Goal: Information Seeking & Learning: Find specific fact

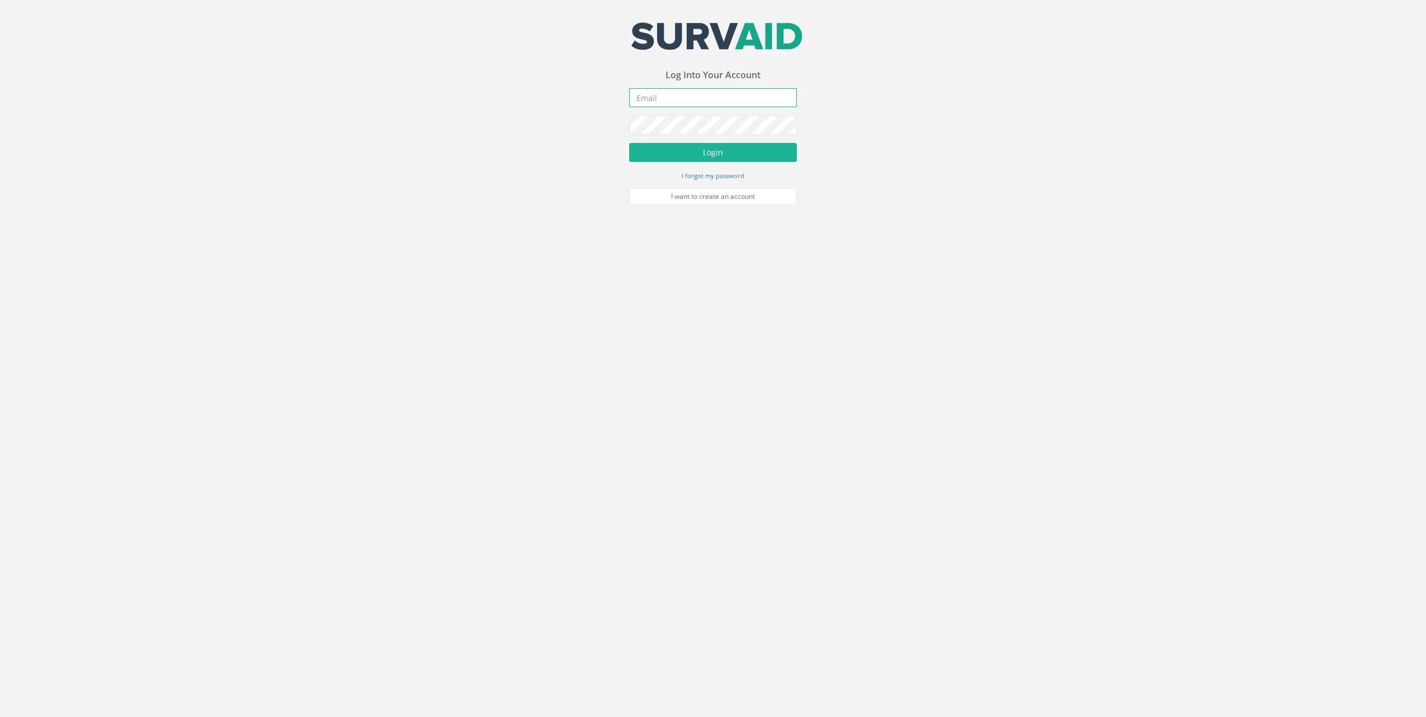
click at [683, 89] on input "email" at bounding box center [713, 97] width 168 height 19
paste input "[EMAIL_ADDRESS][DOMAIN_NAME]"
type input "[EMAIL_ADDRESS][DOMAIN_NAME]"
click at [750, 159] on button "Login" at bounding box center [713, 152] width 168 height 19
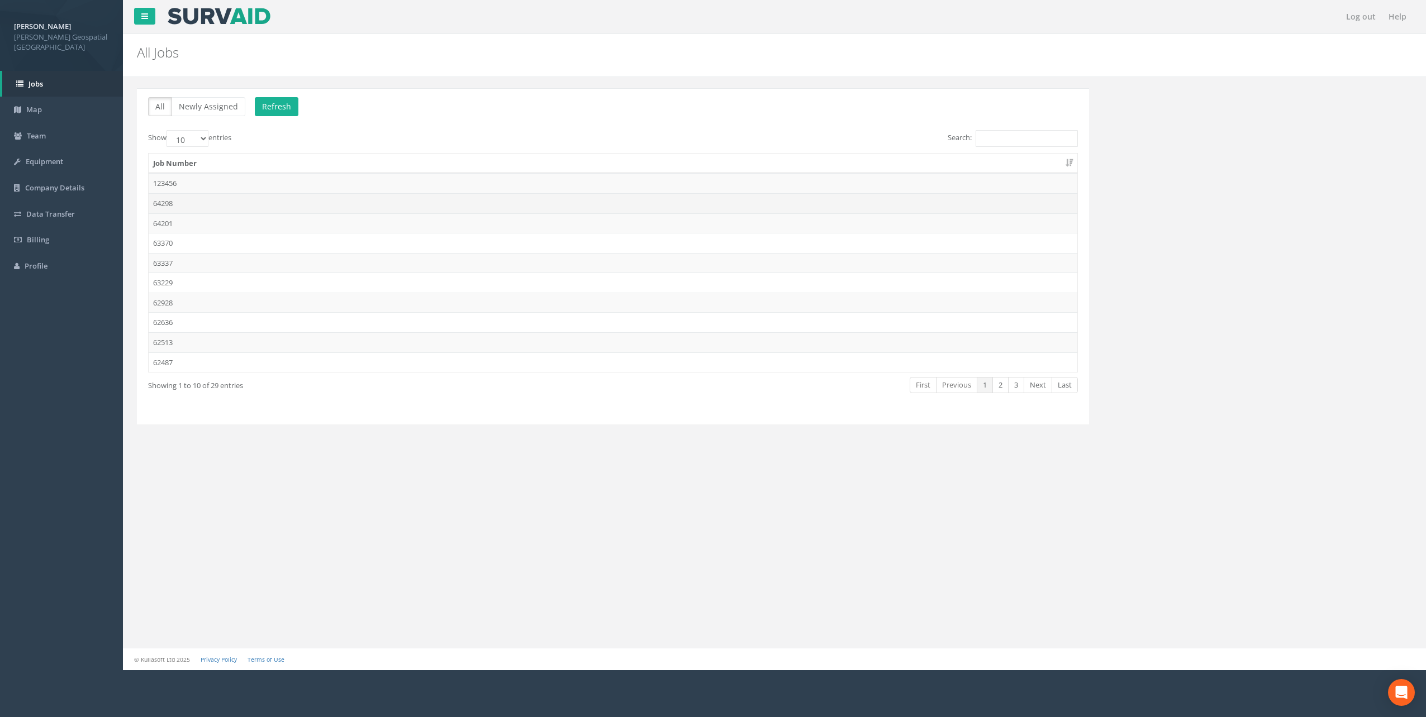
click at [248, 207] on td "64298" at bounding box center [613, 203] width 929 height 20
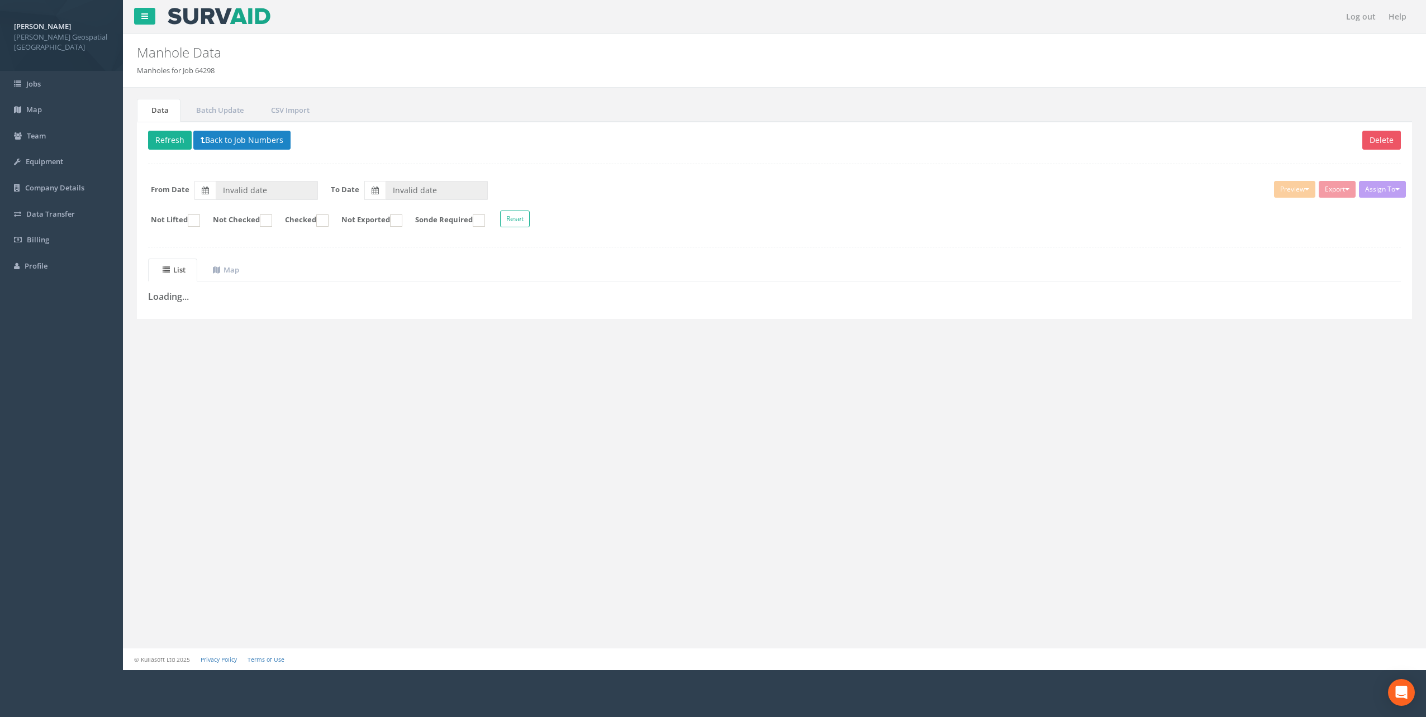
type input "[DATE]"
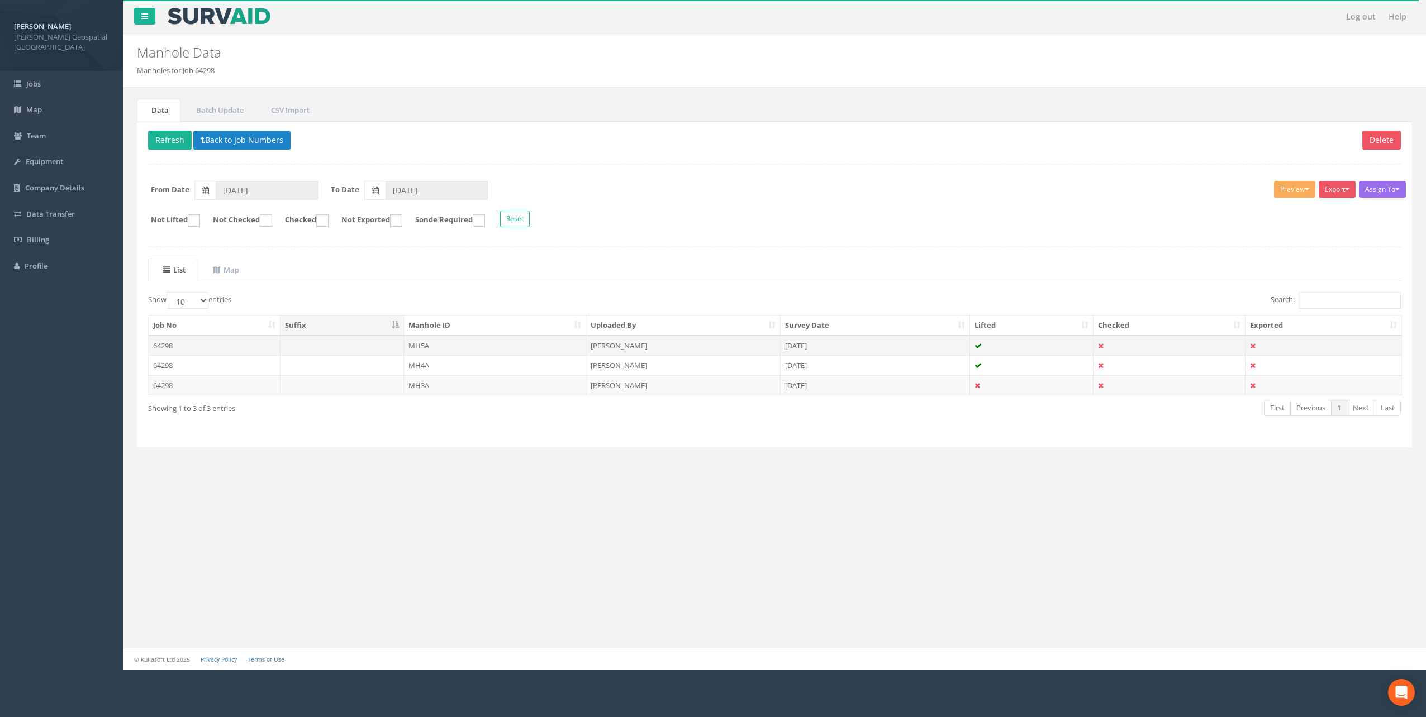
click at [218, 350] on td "64298" at bounding box center [215, 346] width 132 height 20
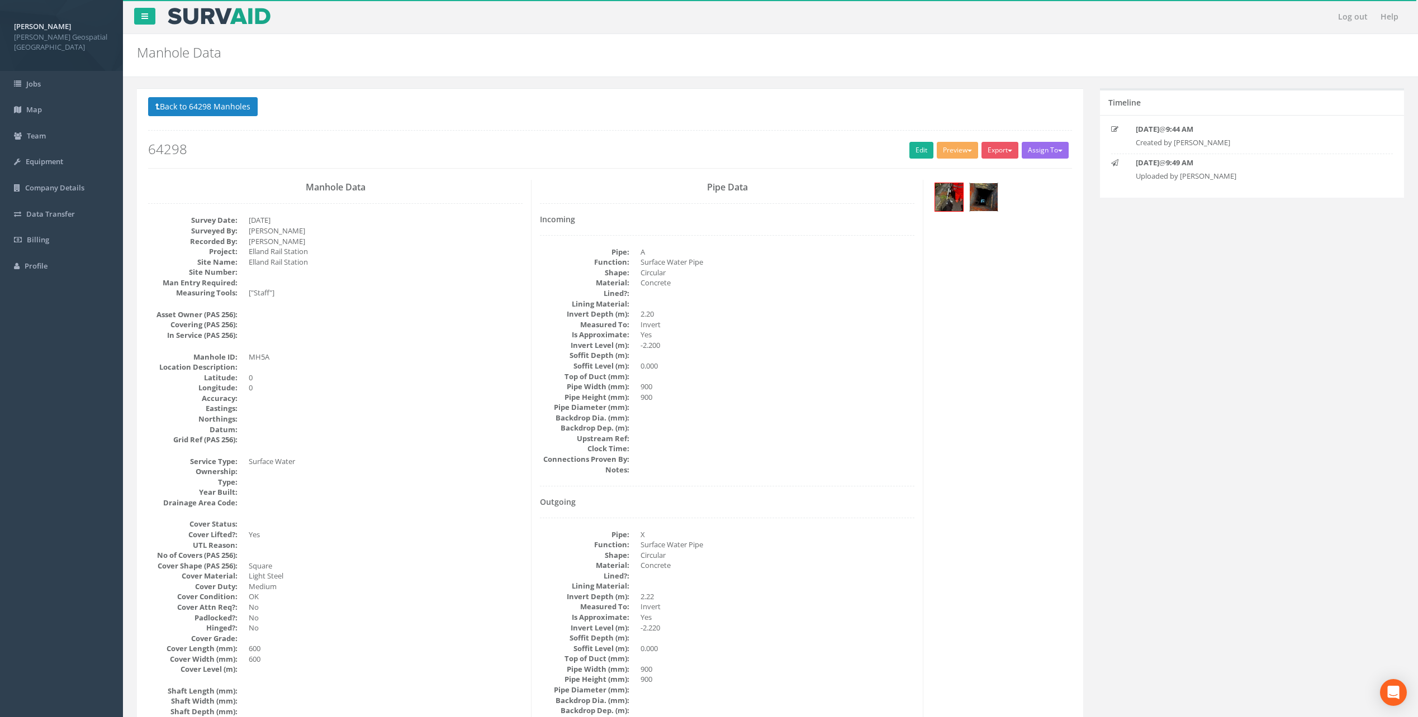
click at [977, 197] on img at bounding box center [983, 197] width 28 height 28
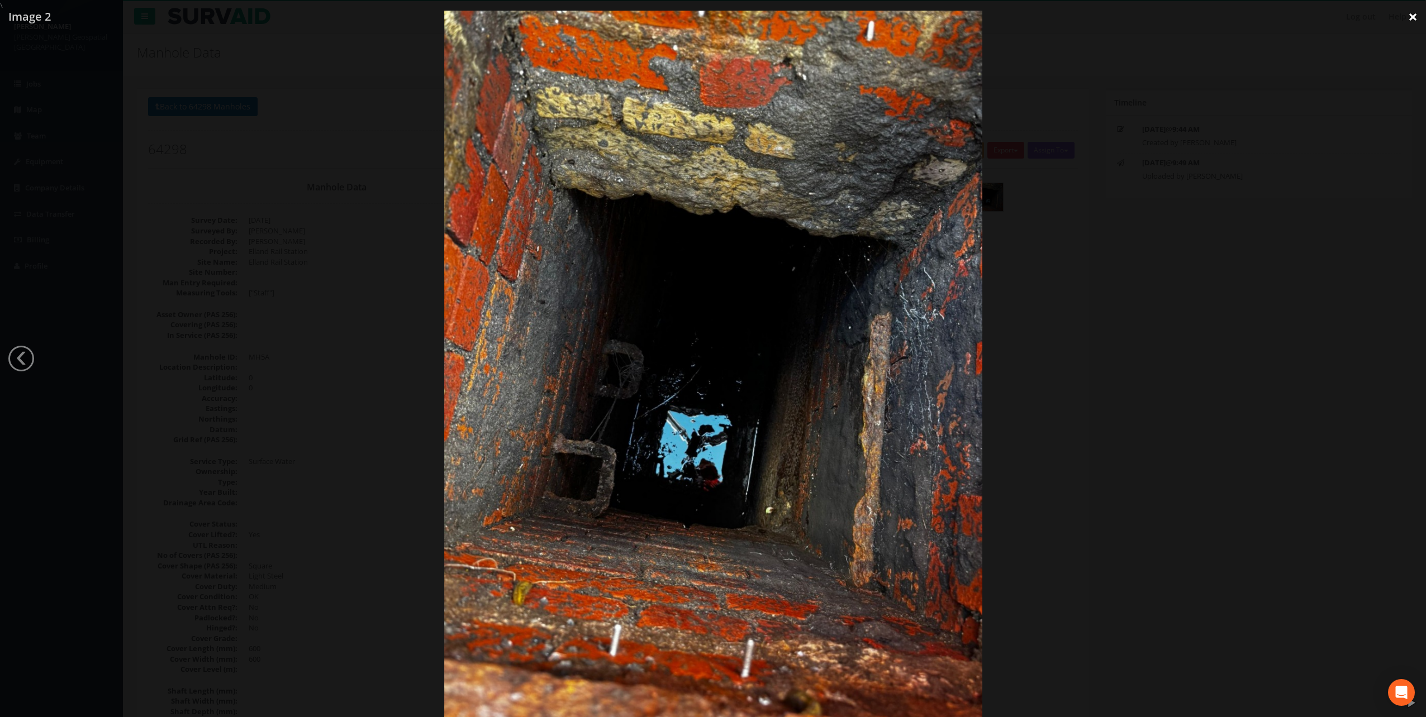
click at [1407, 15] on link "×" at bounding box center [1413, 17] width 26 height 34
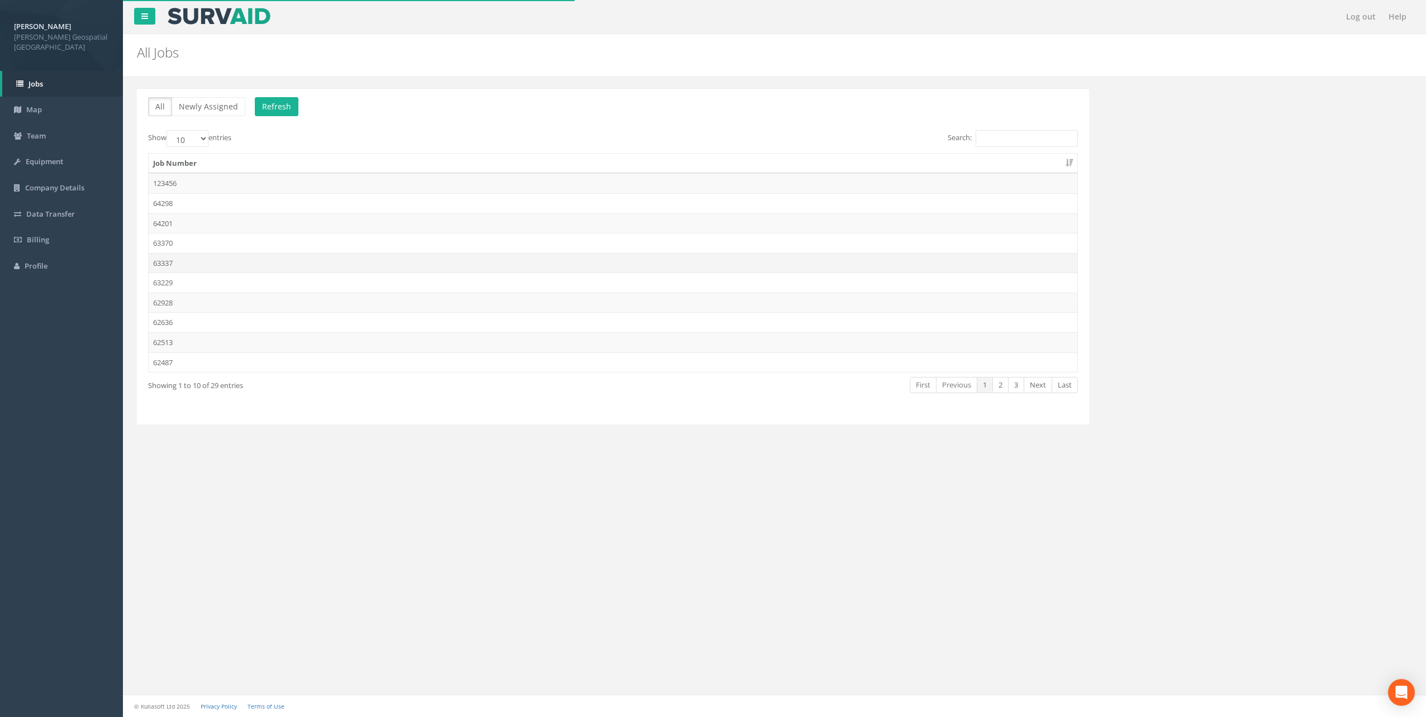
click at [184, 265] on td "63337" at bounding box center [613, 263] width 929 height 20
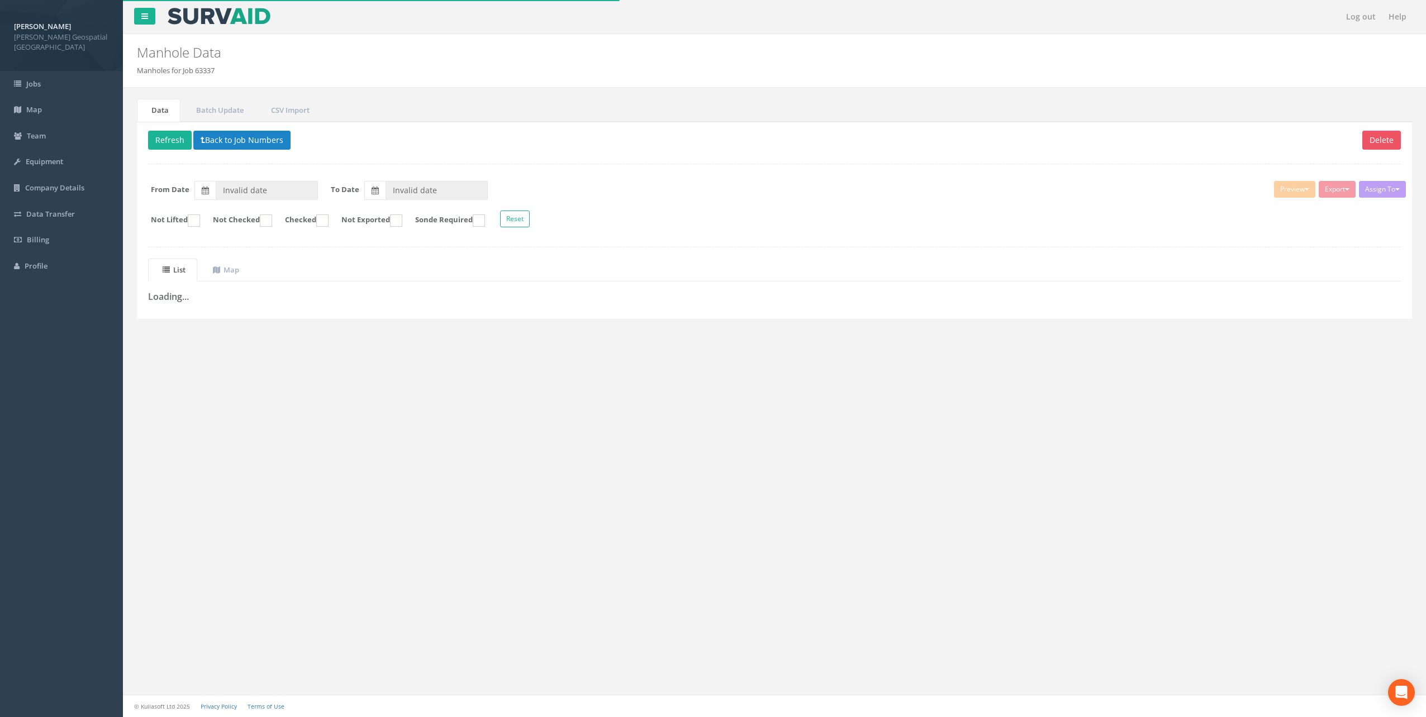
type input "[DATE]"
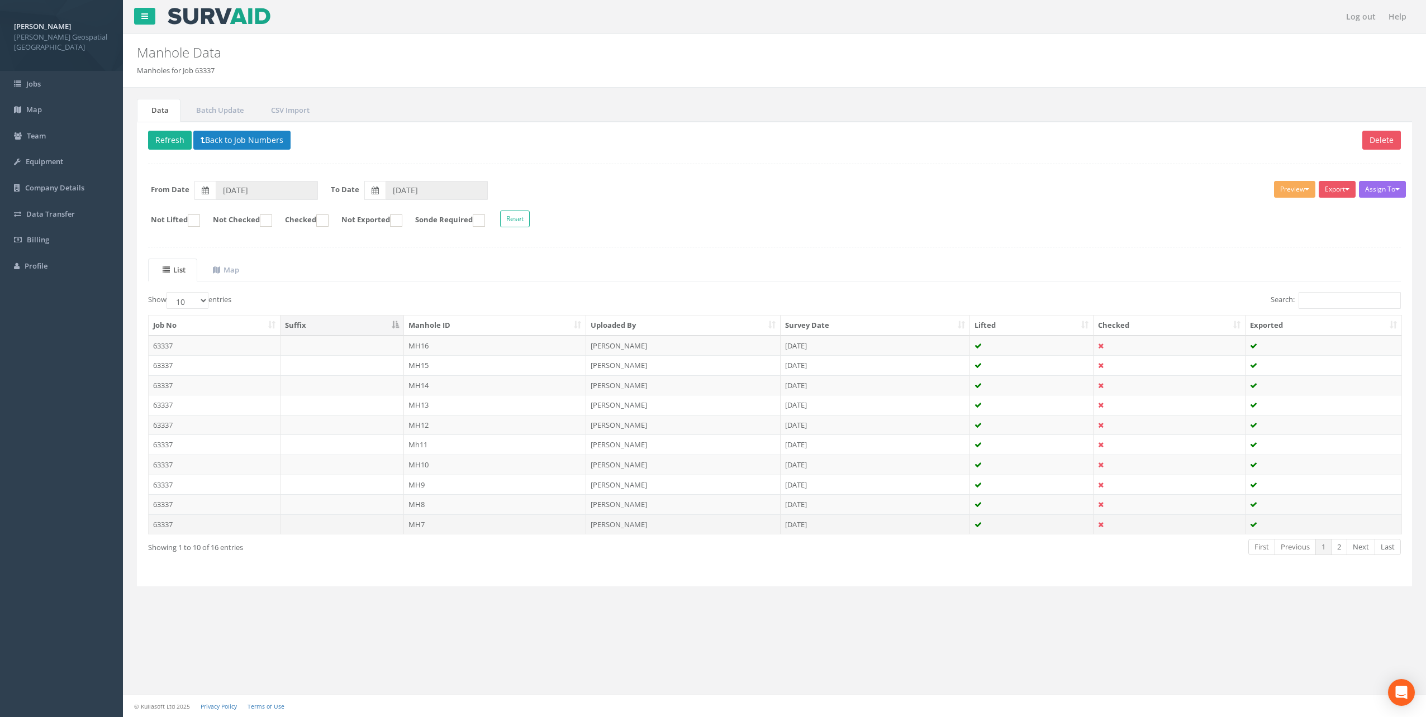
click at [433, 526] on td "MH7" at bounding box center [495, 525] width 183 height 20
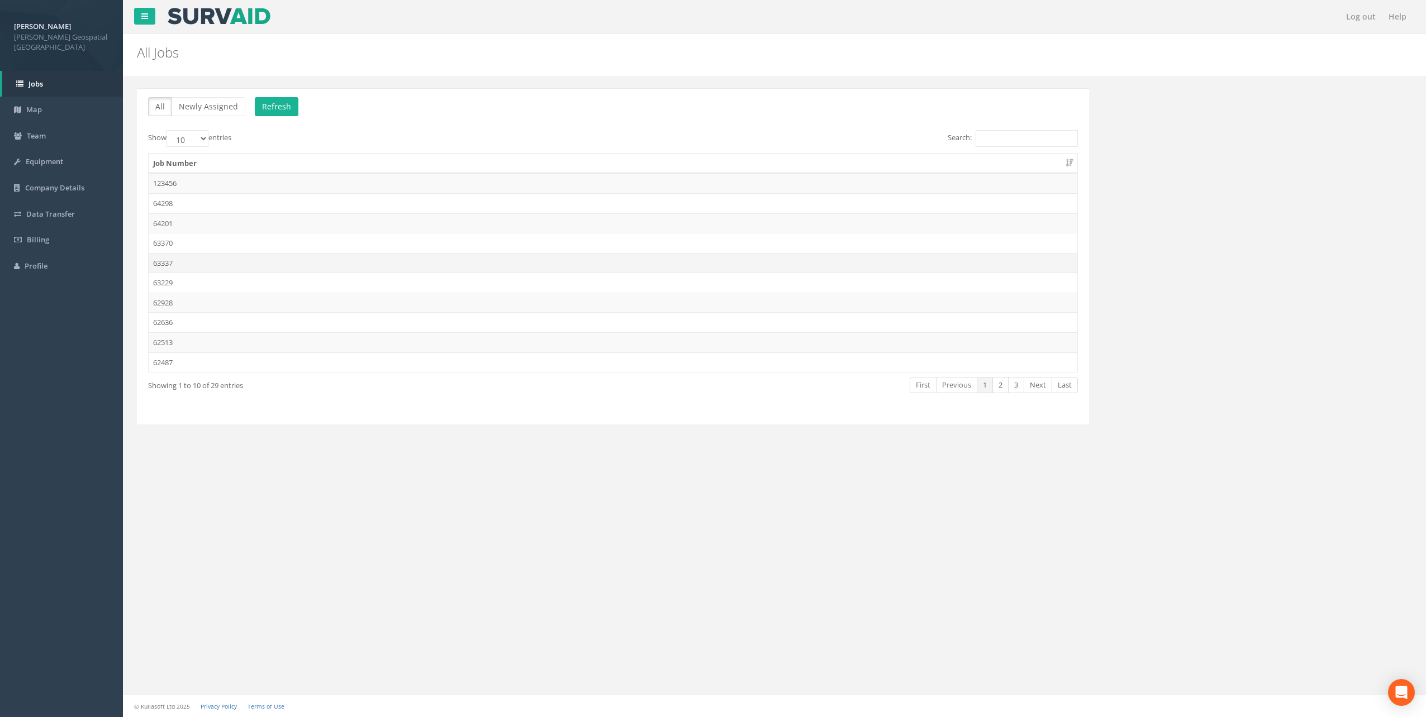
click at [206, 267] on td "63337" at bounding box center [613, 263] width 929 height 20
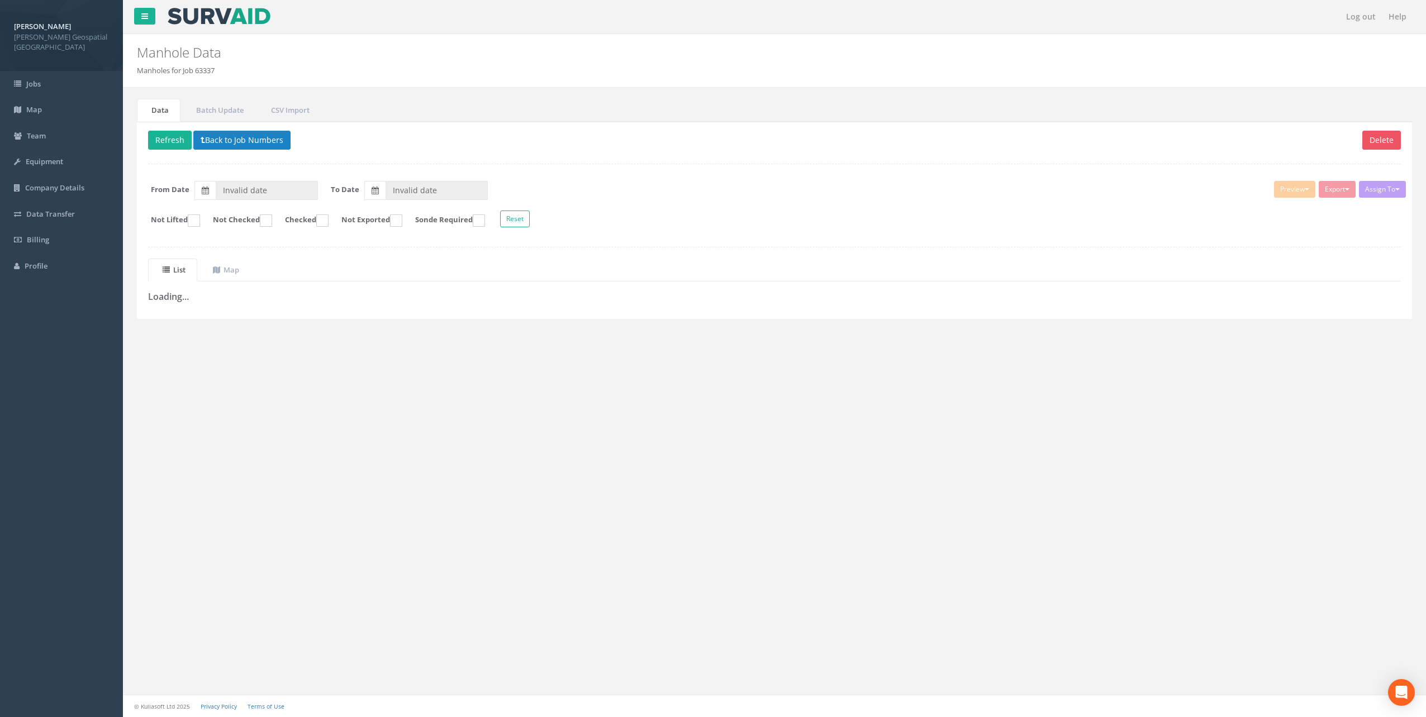
type input "[DATE]"
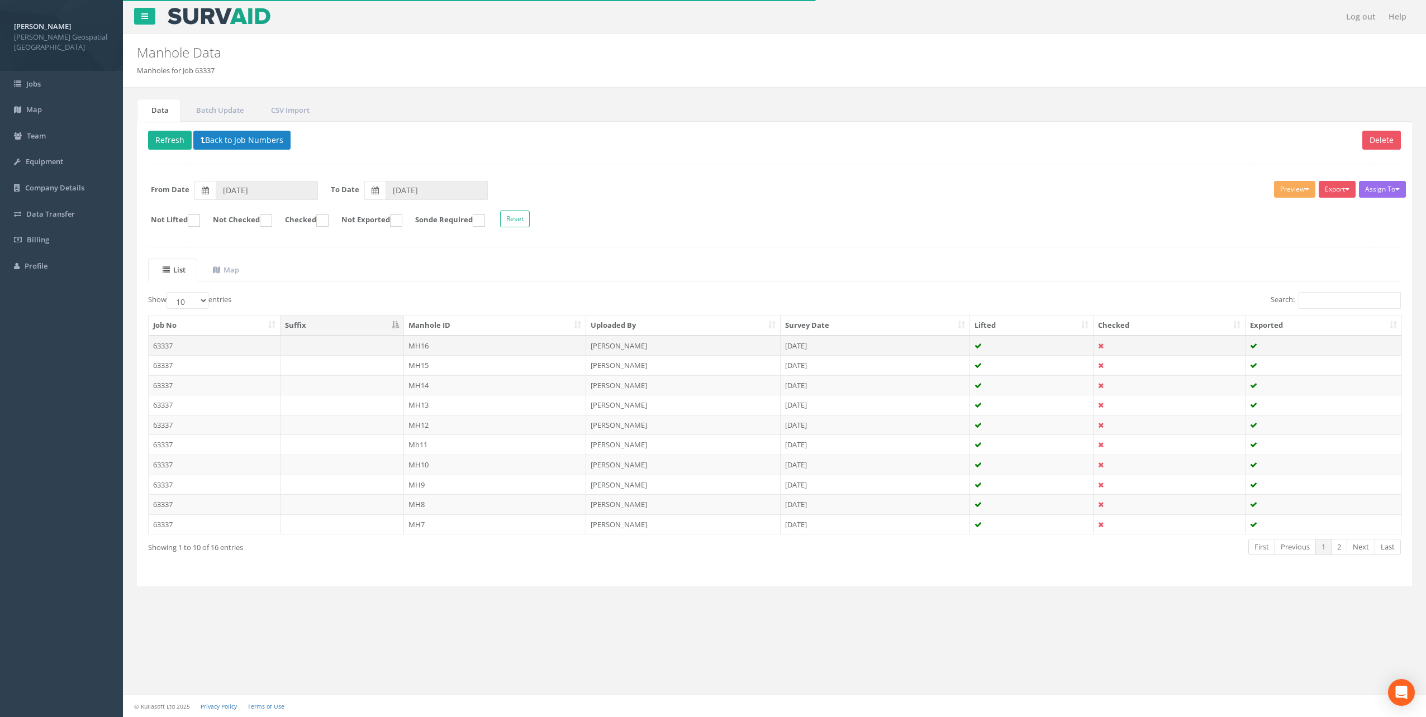
click at [191, 348] on td "63337" at bounding box center [215, 346] width 132 height 20
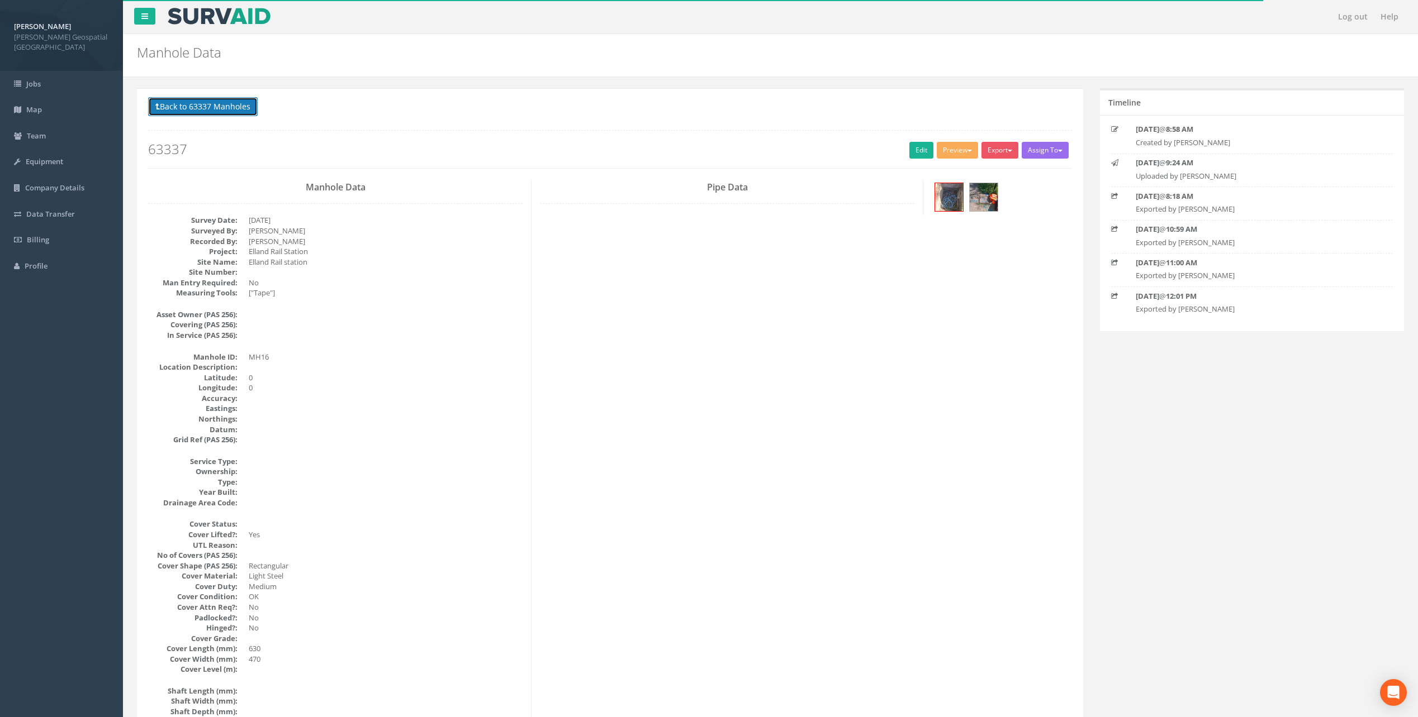
click at [181, 112] on button "Back to 63337 Manholes" at bounding box center [203, 106] width 110 height 19
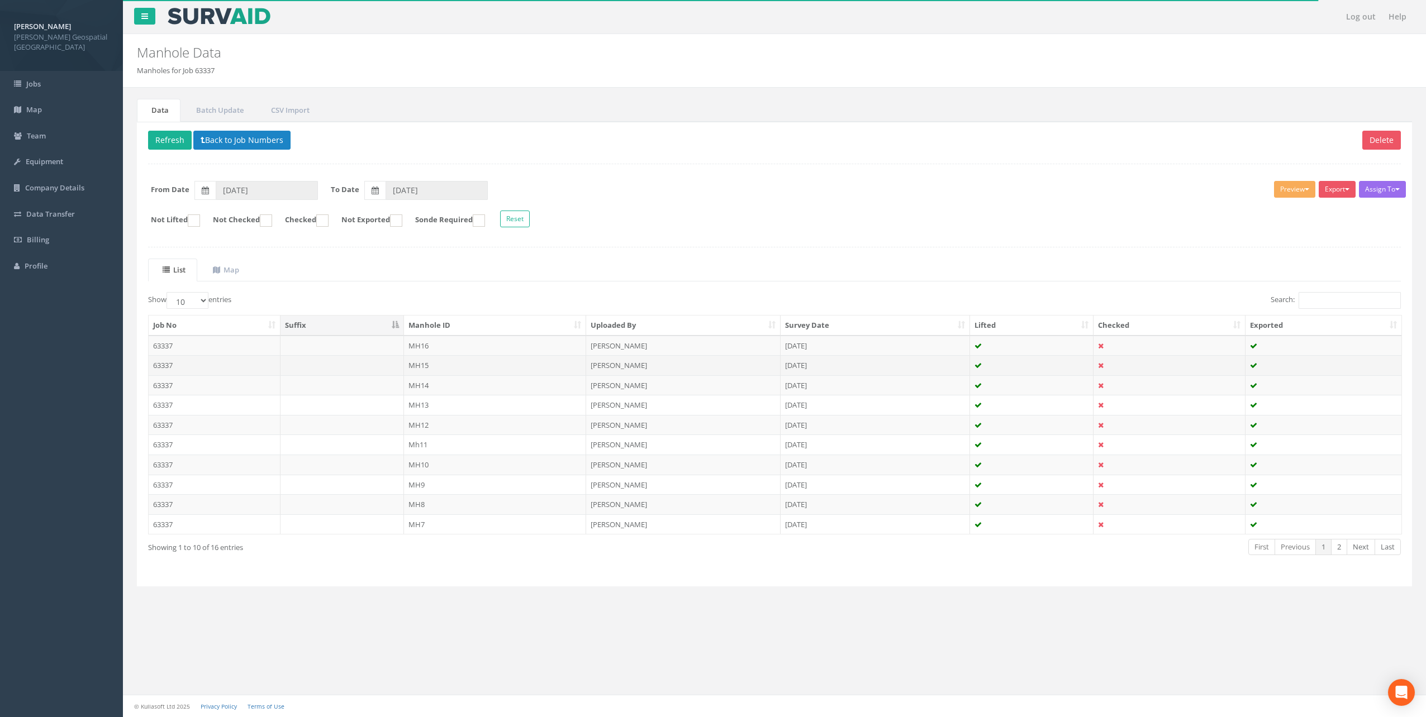
click at [190, 367] on td "63337" at bounding box center [215, 365] width 132 height 20
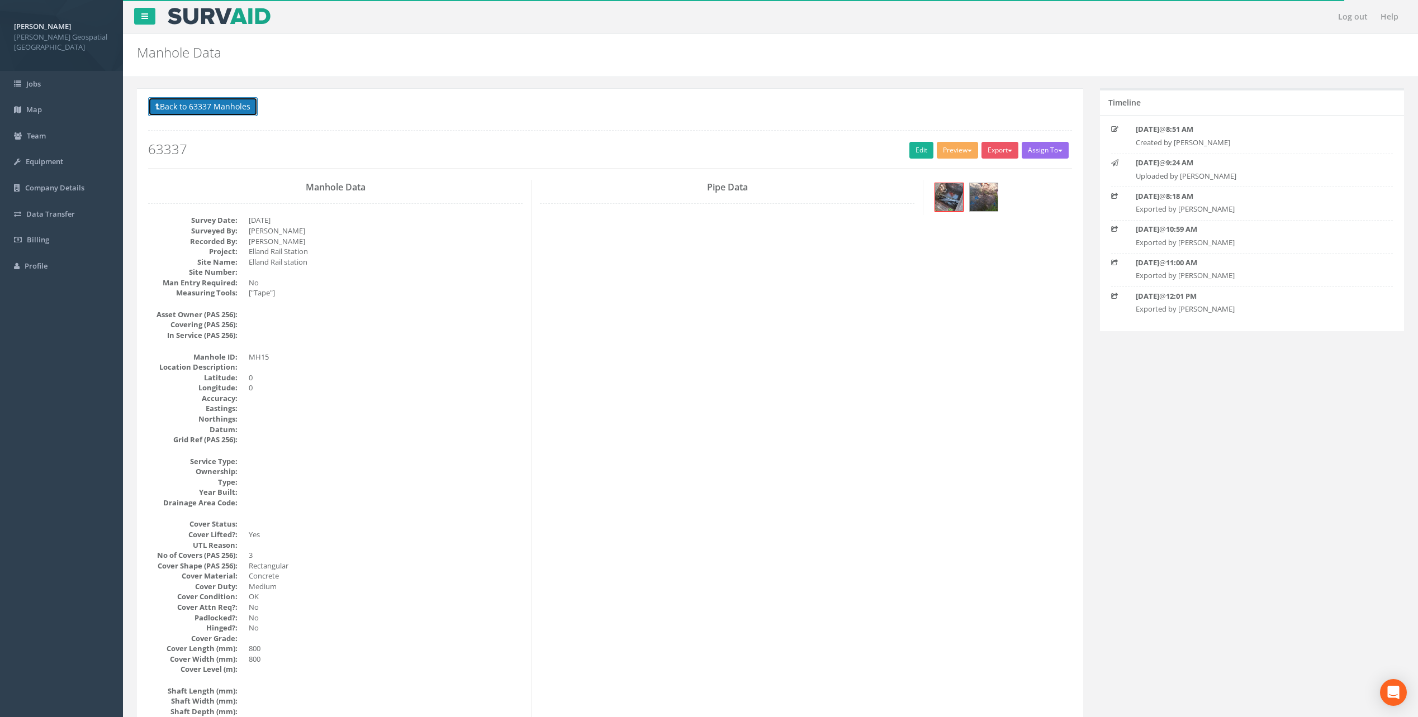
click at [202, 111] on button "Back to 63337 Manholes" at bounding box center [203, 106] width 110 height 19
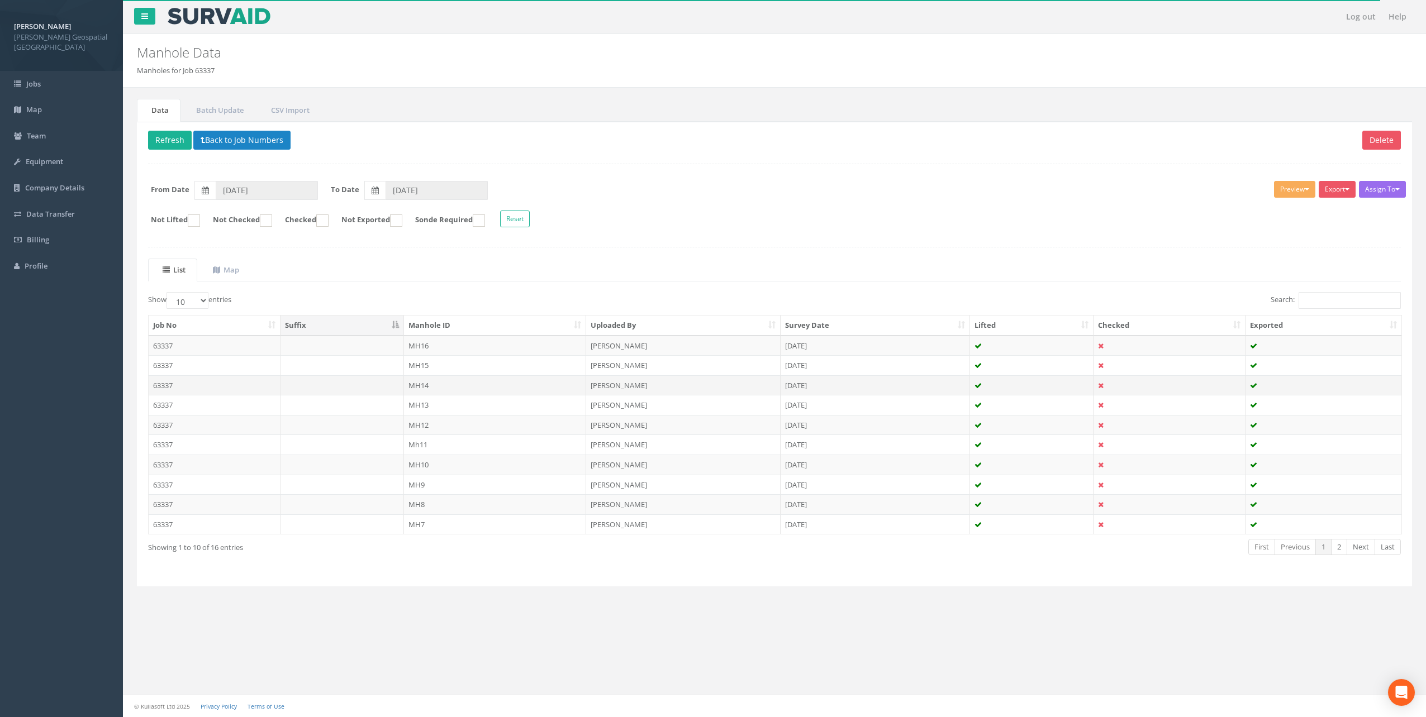
click at [189, 387] on td "63337" at bounding box center [215, 385] width 132 height 20
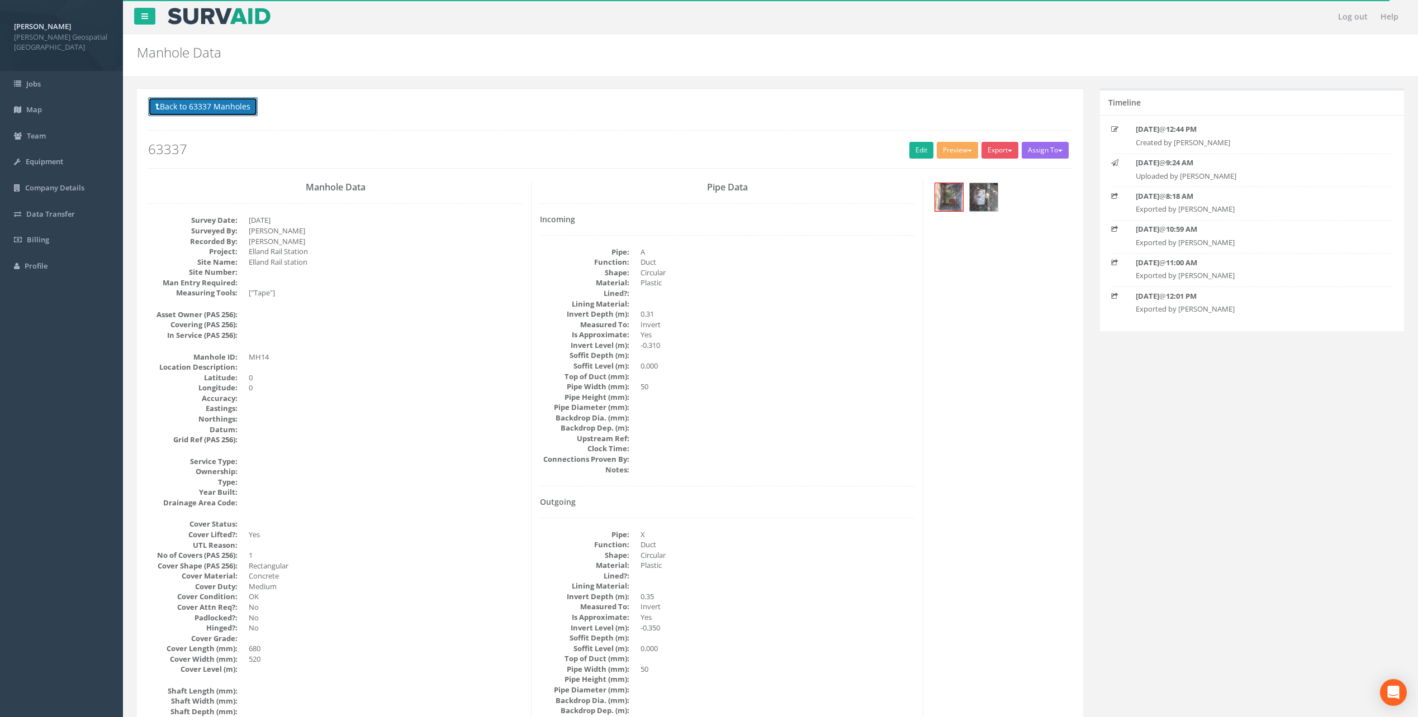
click at [205, 116] on button "Back to 63337 Manholes" at bounding box center [203, 106] width 110 height 19
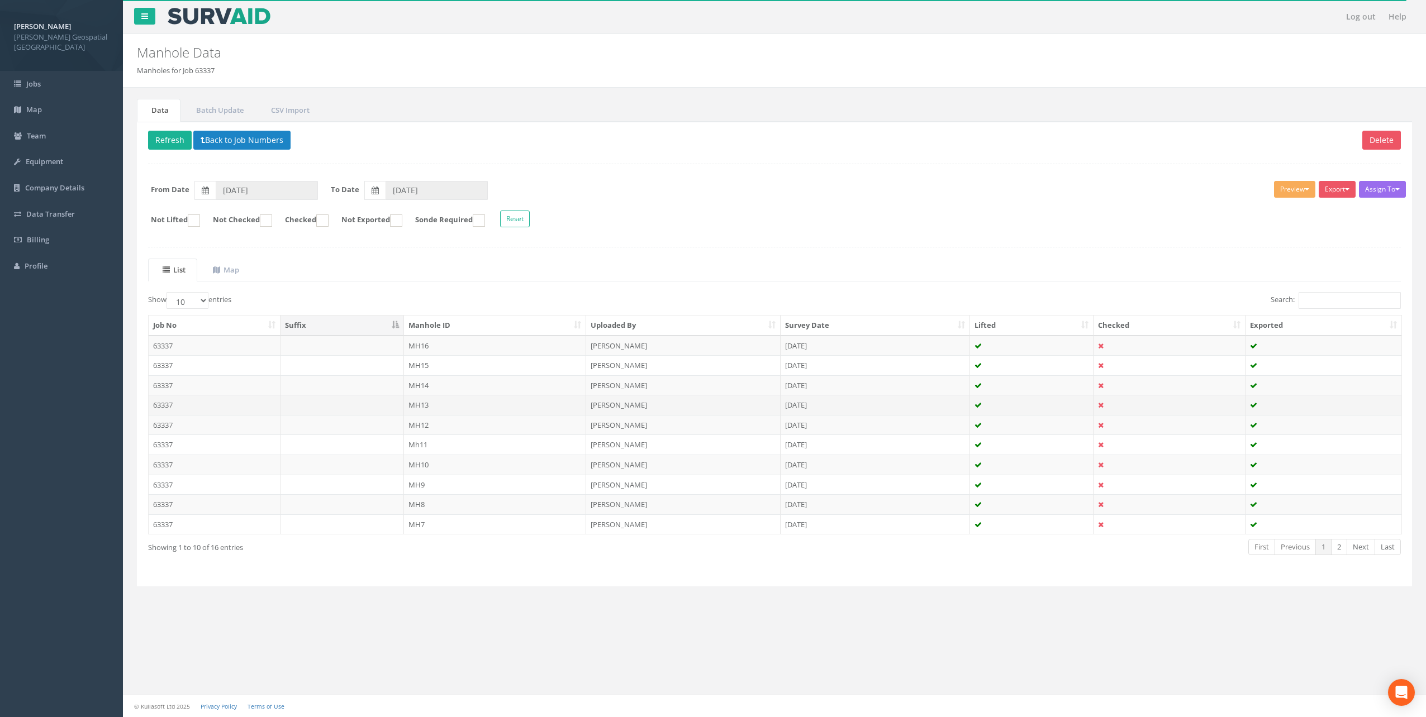
click at [208, 405] on td "63337" at bounding box center [215, 405] width 132 height 20
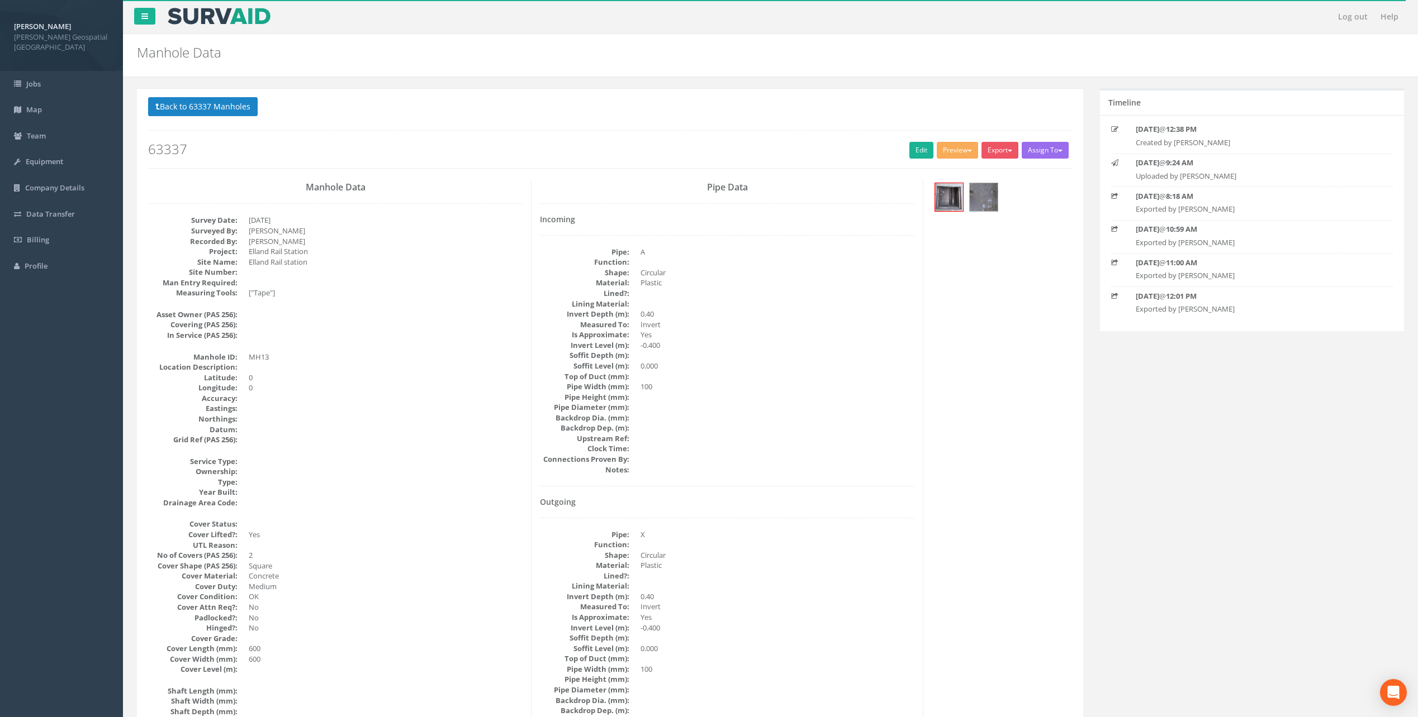
click at [200, 117] on p "Back to 63337 Manholes Back to Map" at bounding box center [610, 108] width 924 height 22
click at [182, 98] on button "Back to 63337 Manholes" at bounding box center [203, 106] width 110 height 19
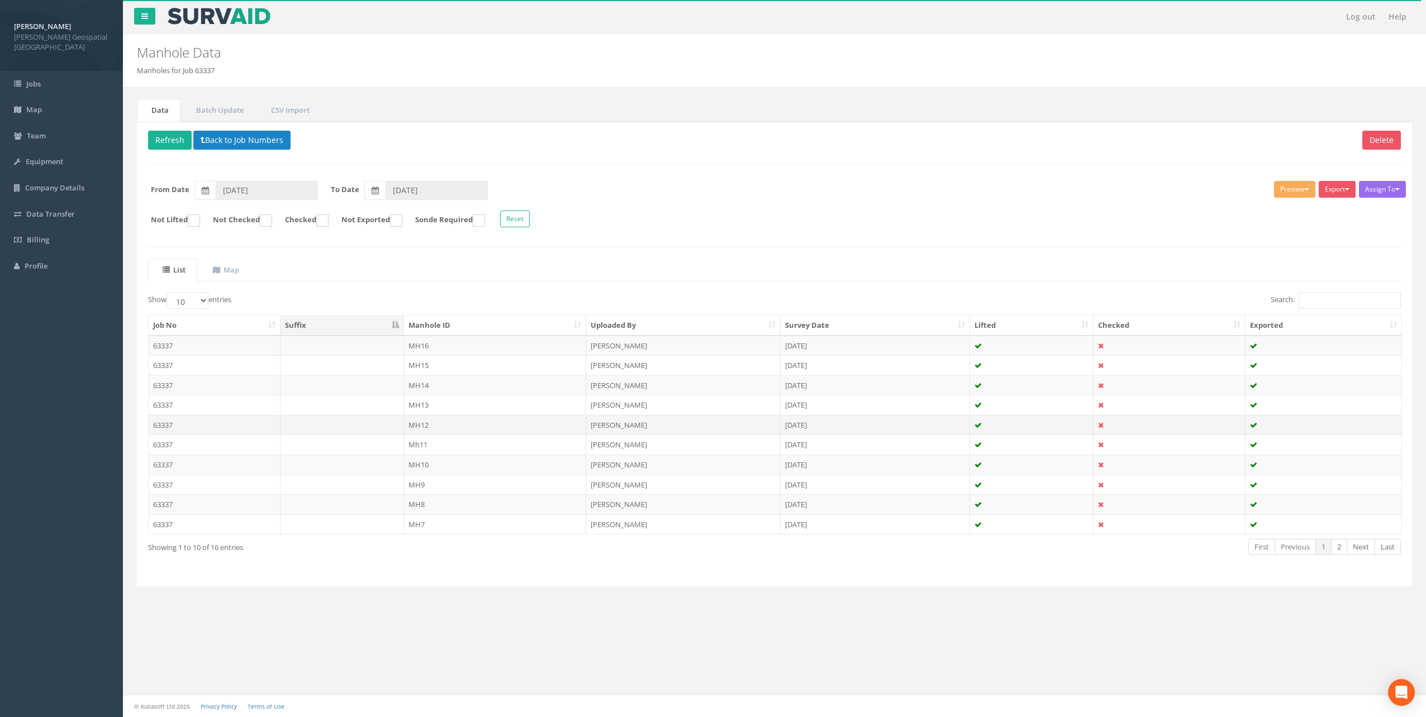
click at [221, 431] on td "63337" at bounding box center [215, 425] width 132 height 20
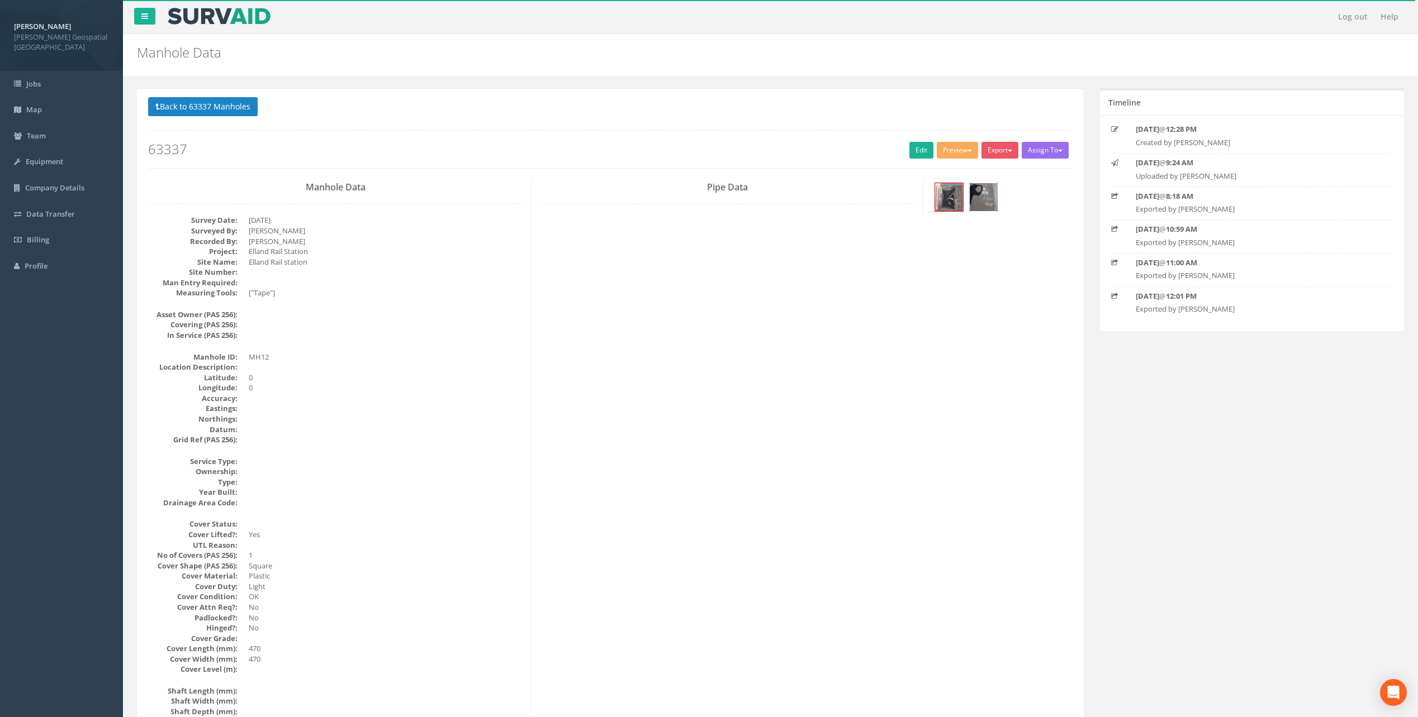
click at [987, 203] on img at bounding box center [983, 197] width 28 height 28
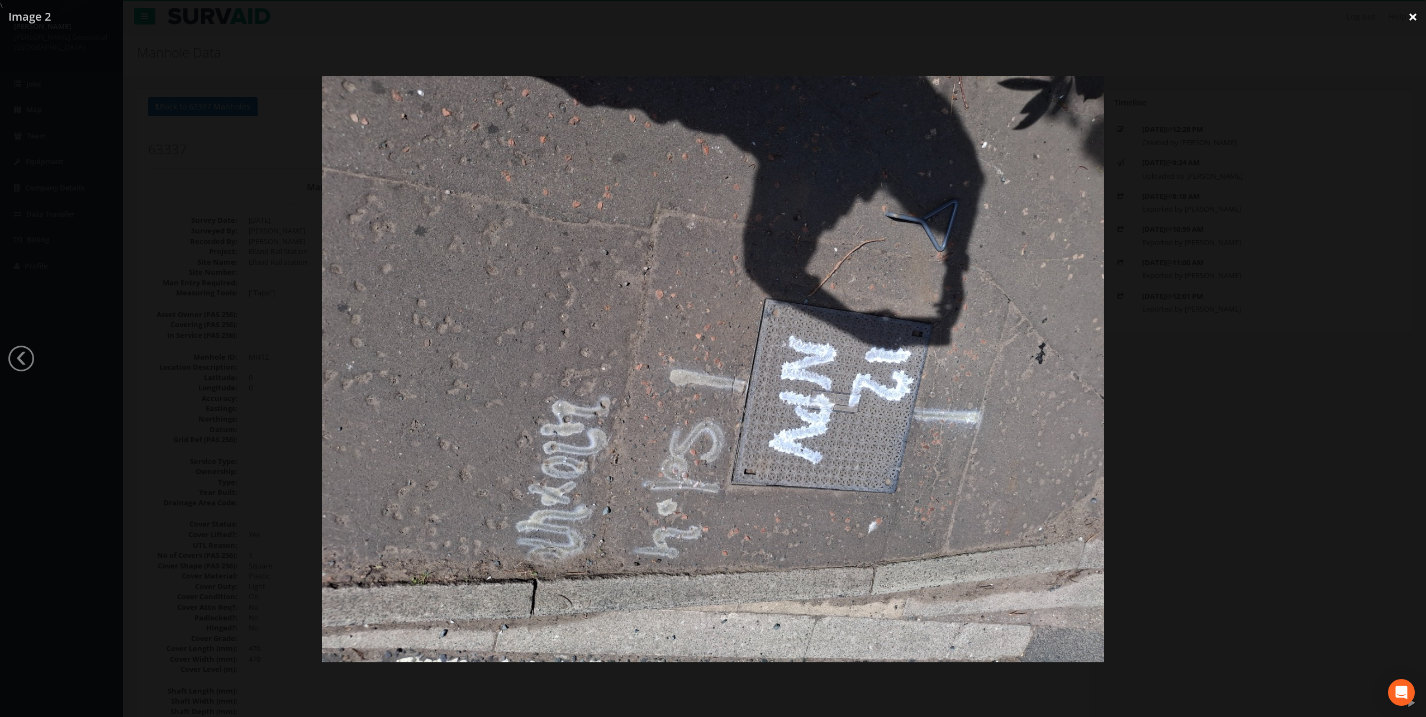
click at [1416, 20] on link "×" at bounding box center [1413, 17] width 26 height 34
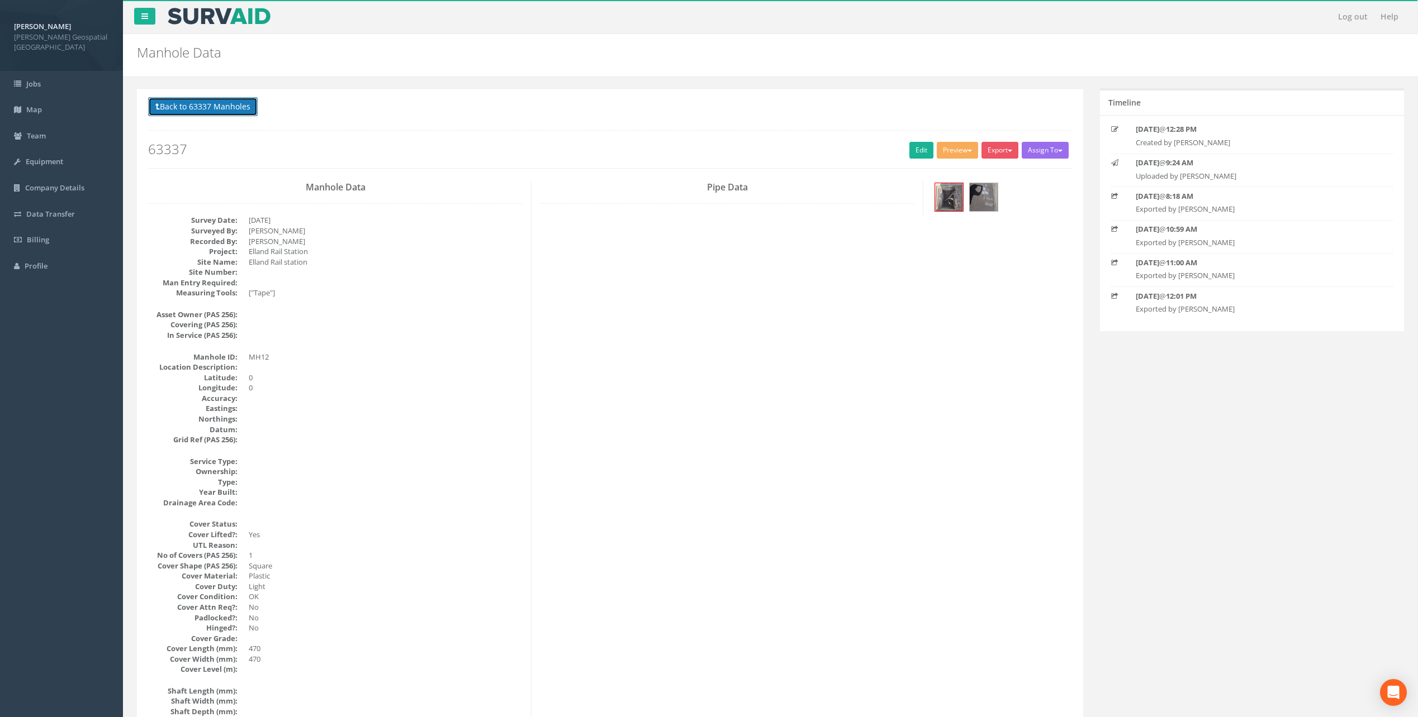
click at [198, 107] on button "Back to 63337 Manholes" at bounding box center [203, 106] width 110 height 19
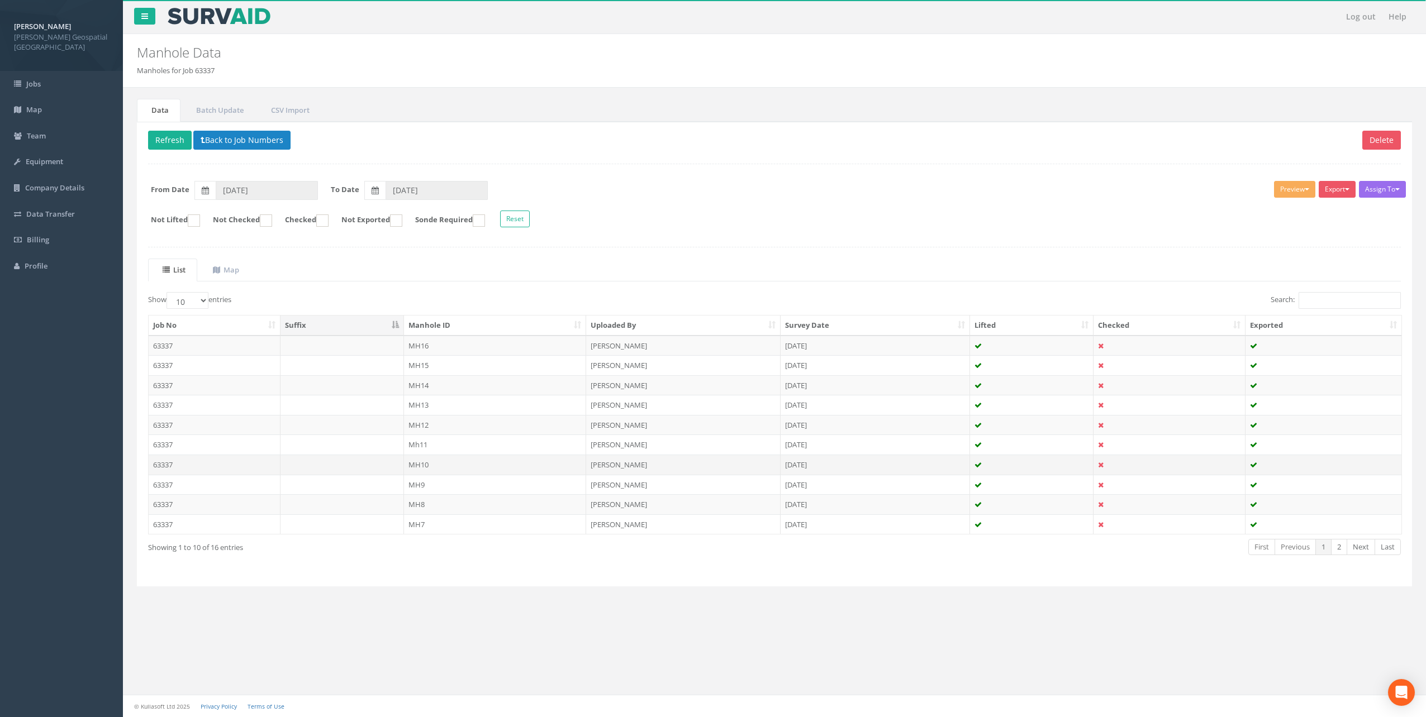
click at [215, 460] on td "63337" at bounding box center [215, 465] width 132 height 20
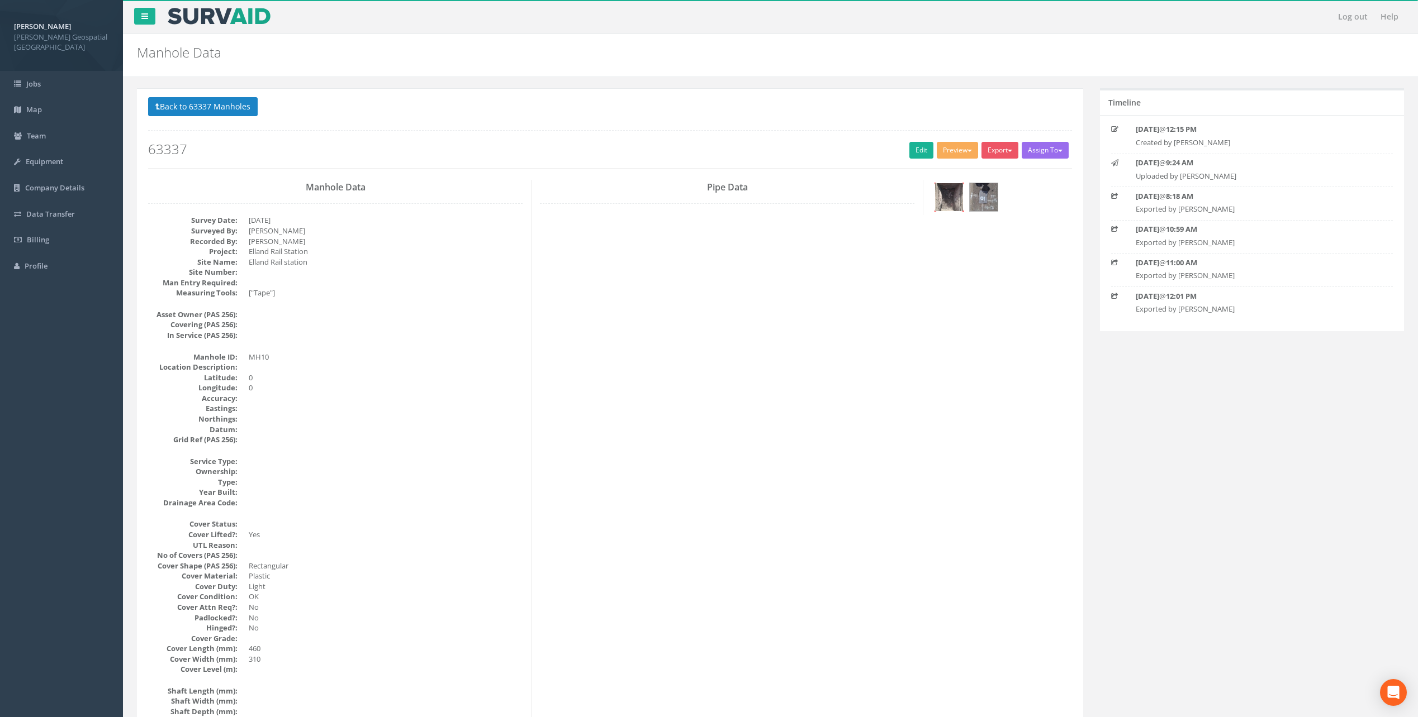
click at [953, 197] on img at bounding box center [949, 197] width 28 height 28
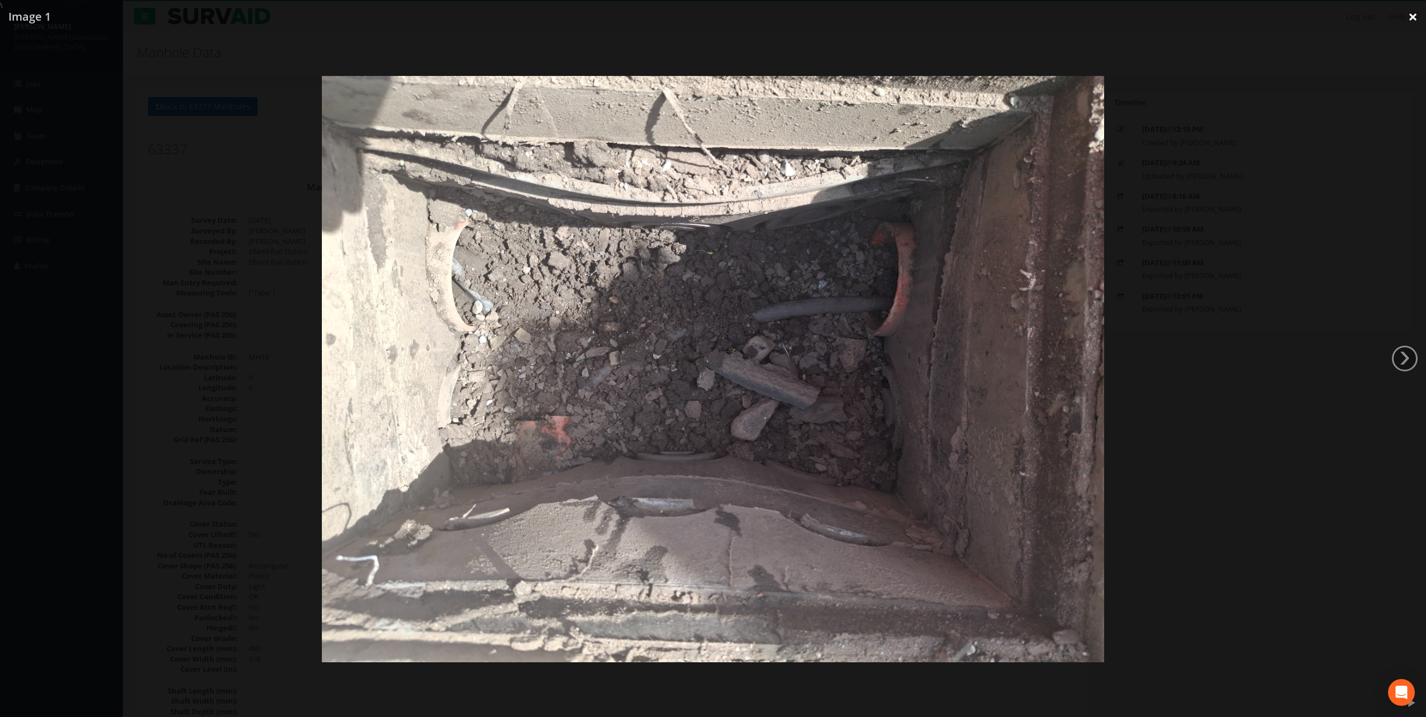
click at [1418, 16] on link "×" at bounding box center [1413, 17] width 26 height 34
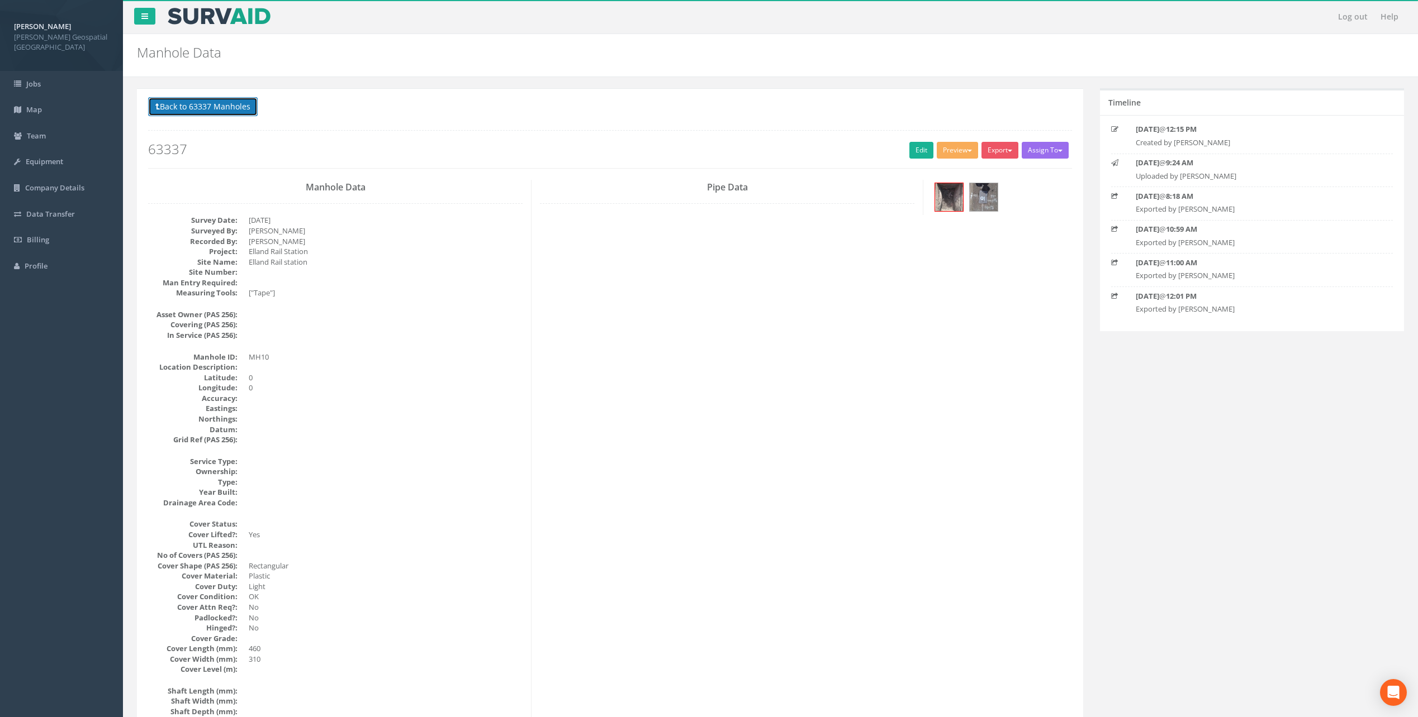
click at [184, 99] on button "Back to 63337 Manholes" at bounding box center [203, 106] width 110 height 19
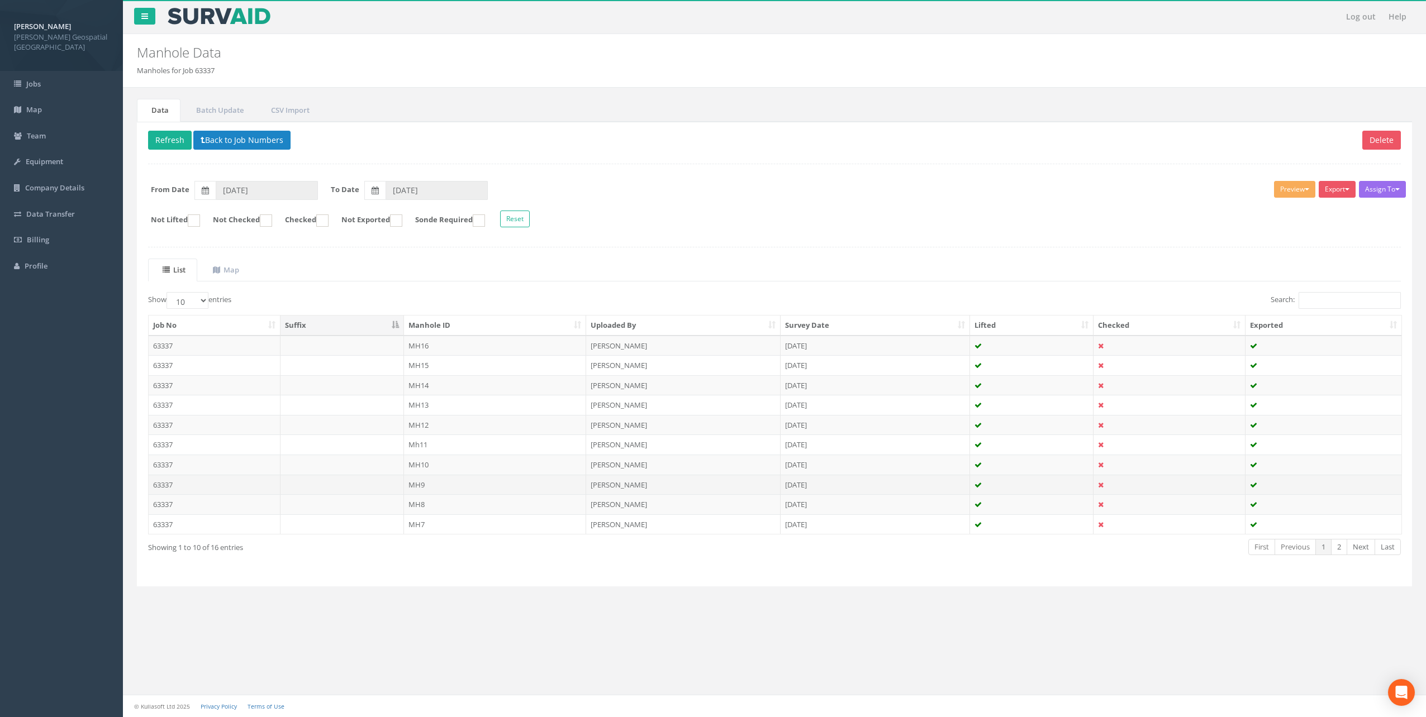
click at [188, 487] on td "63337" at bounding box center [215, 485] width 132 height 20
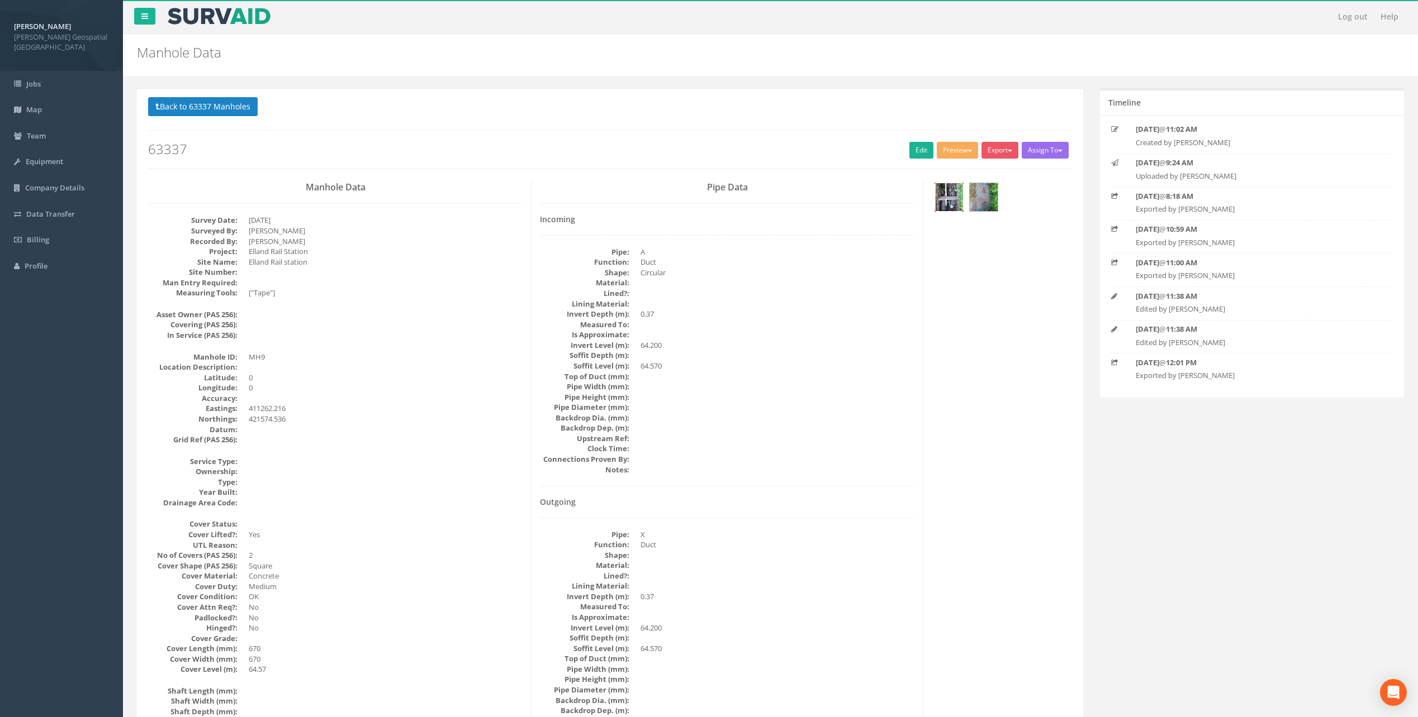
click at [943, 194] on img at bounding box center [949, 197] width 28 height 28
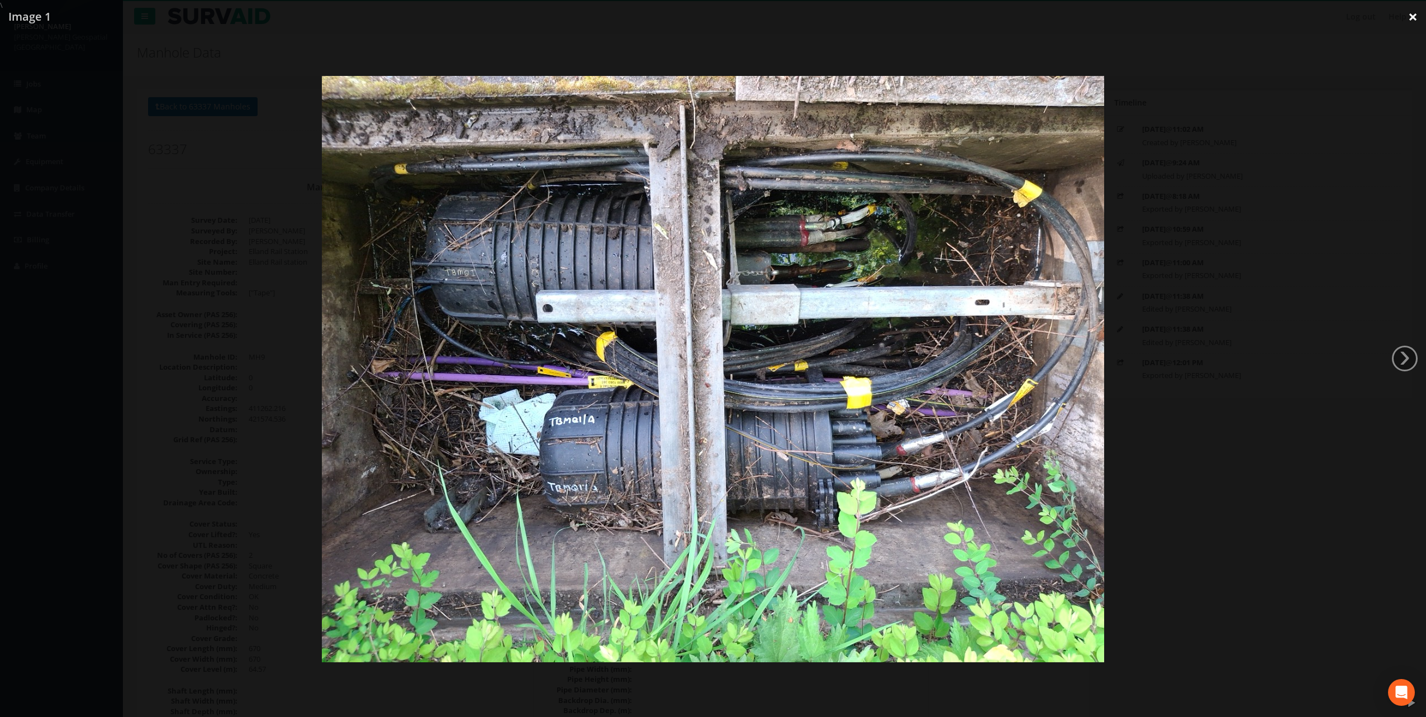
click at [1406, 18] on link "×" at bounding box center [1413, 17] width 26 height 34
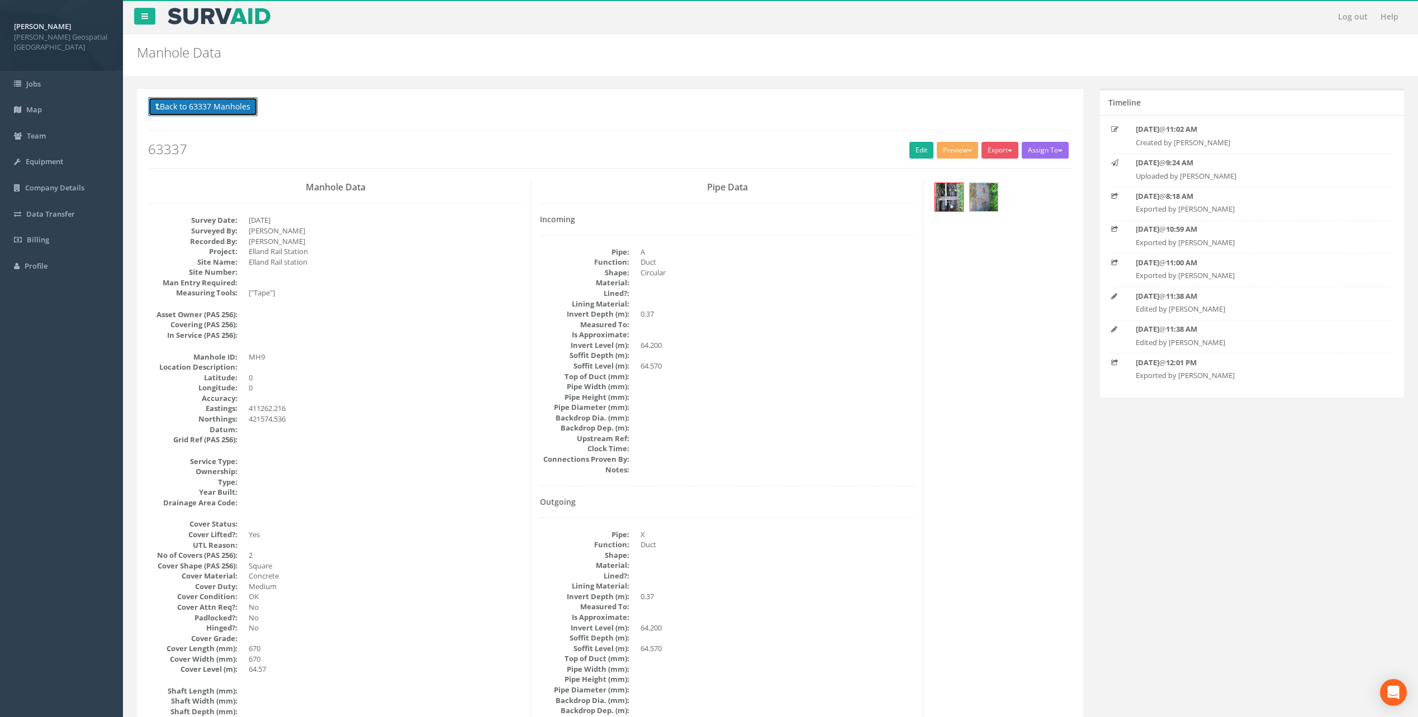
click at [201, 108] on button "Back to 63337 Manholes" at bounding box center [203, 106] width 110 height 19
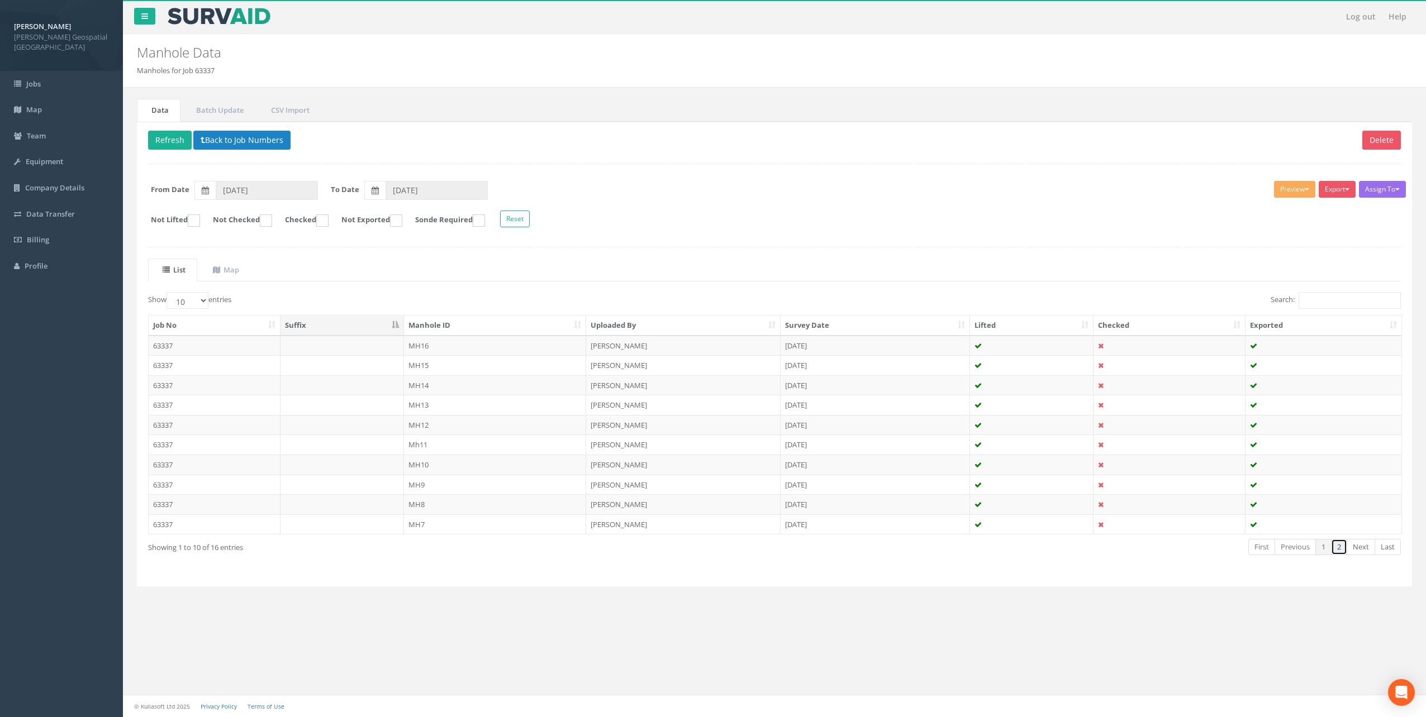
click at [1340, 543] on link "2" at bounding box center [1339, 547] width 16 height 16
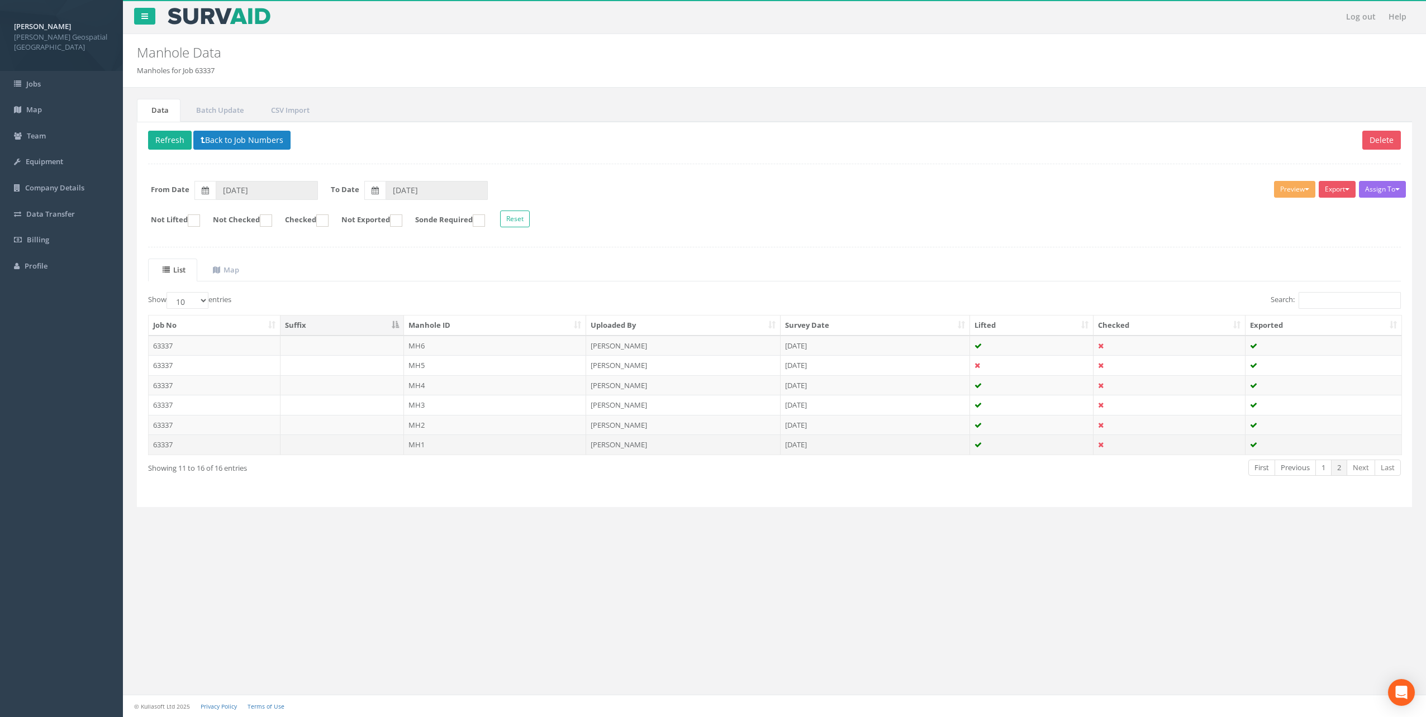
click at [194, 448] on td "63337" at bounding box center [215, 445] width 132 height 20
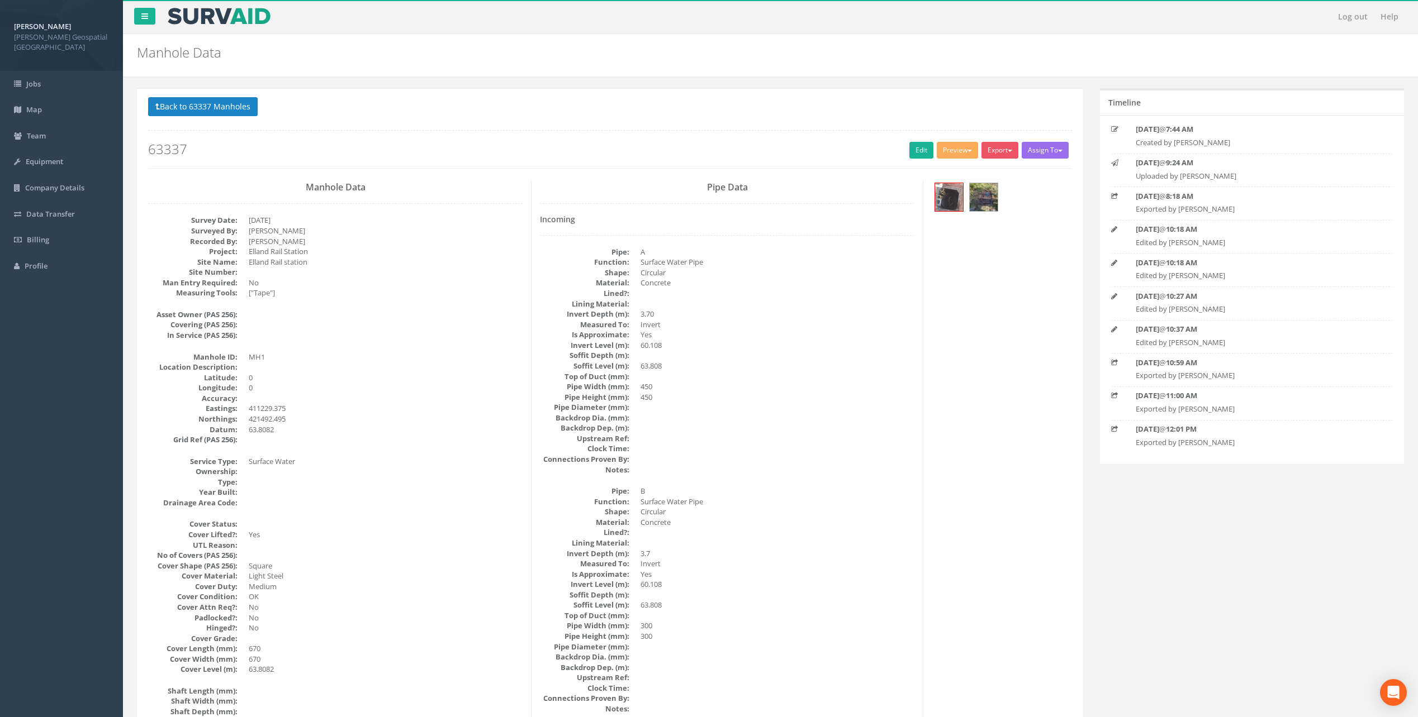
click at [934, 194] on div at bounding box center [1001, 198] width 140 height 37
click at [946, 188] on img at bounding box center [949, 197] width 28 height 28
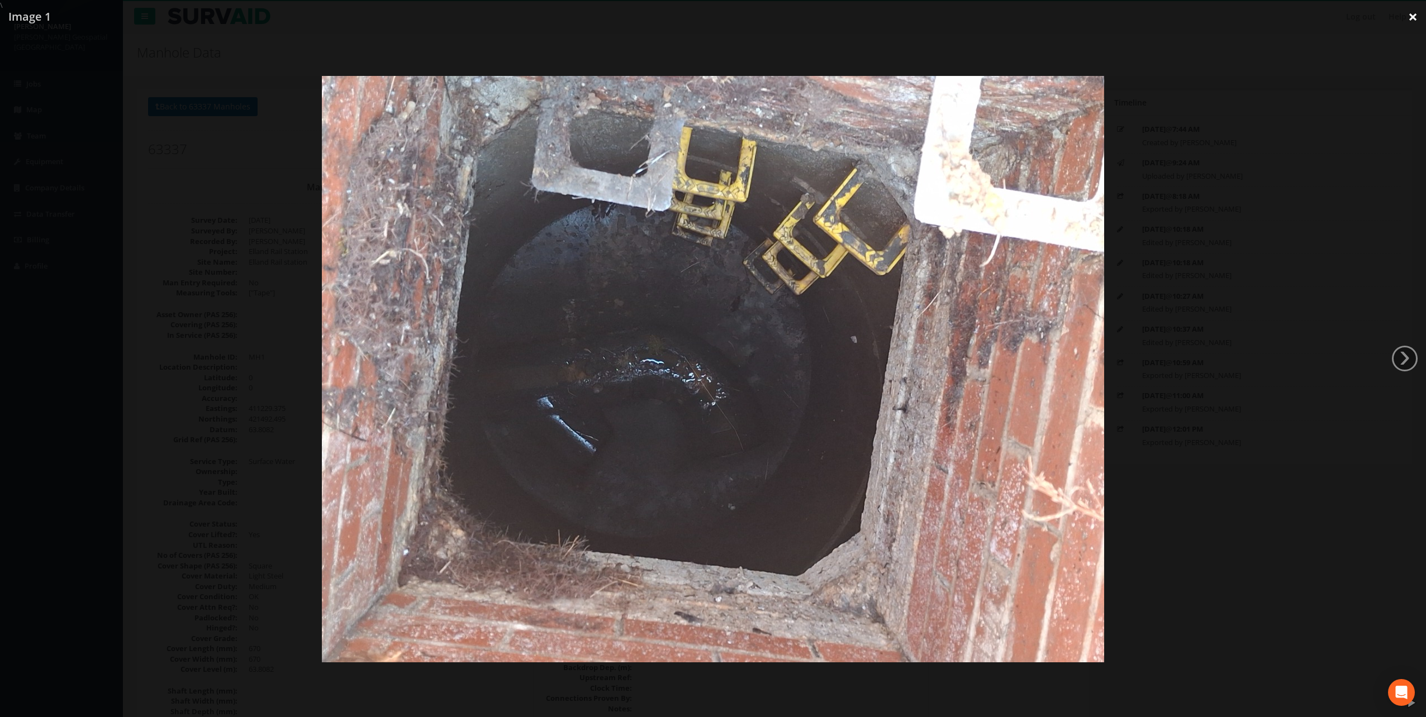
click at [1415, 12] on link "×" at bounding box center [1413, 17] width 26 height 34
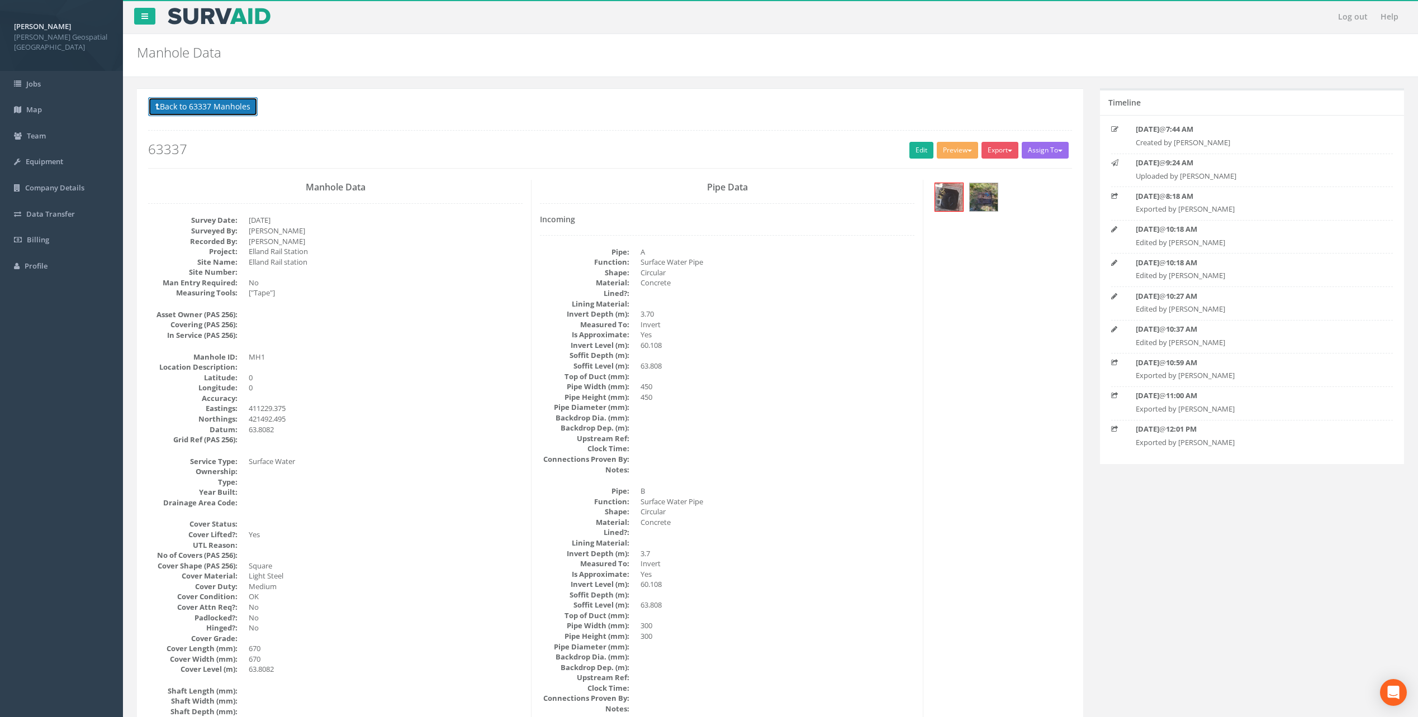
click at [231, 111] on button "Back to 63337 Manholes" at bounding box center [203, 106] width 110 height 19
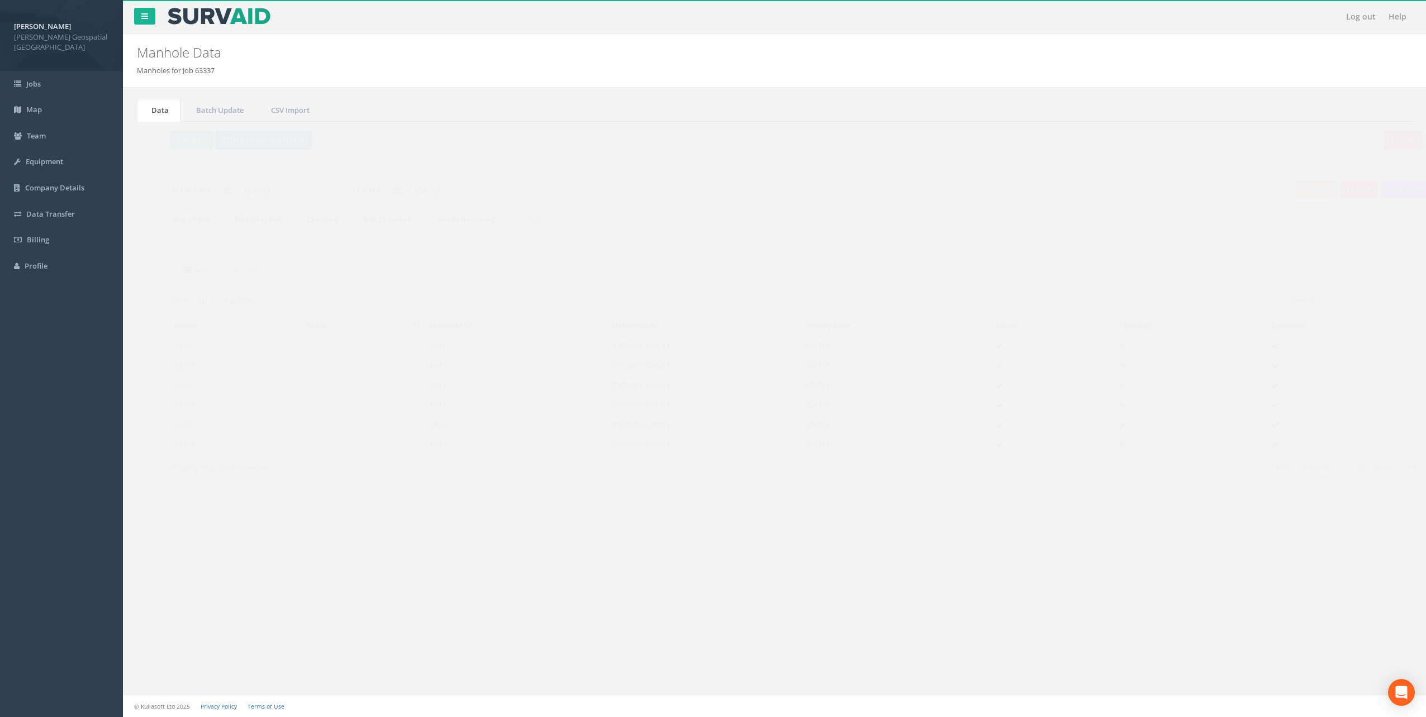
click at [197, 427] on td "63337" at bounding box center [215, 425] width 132 height 20
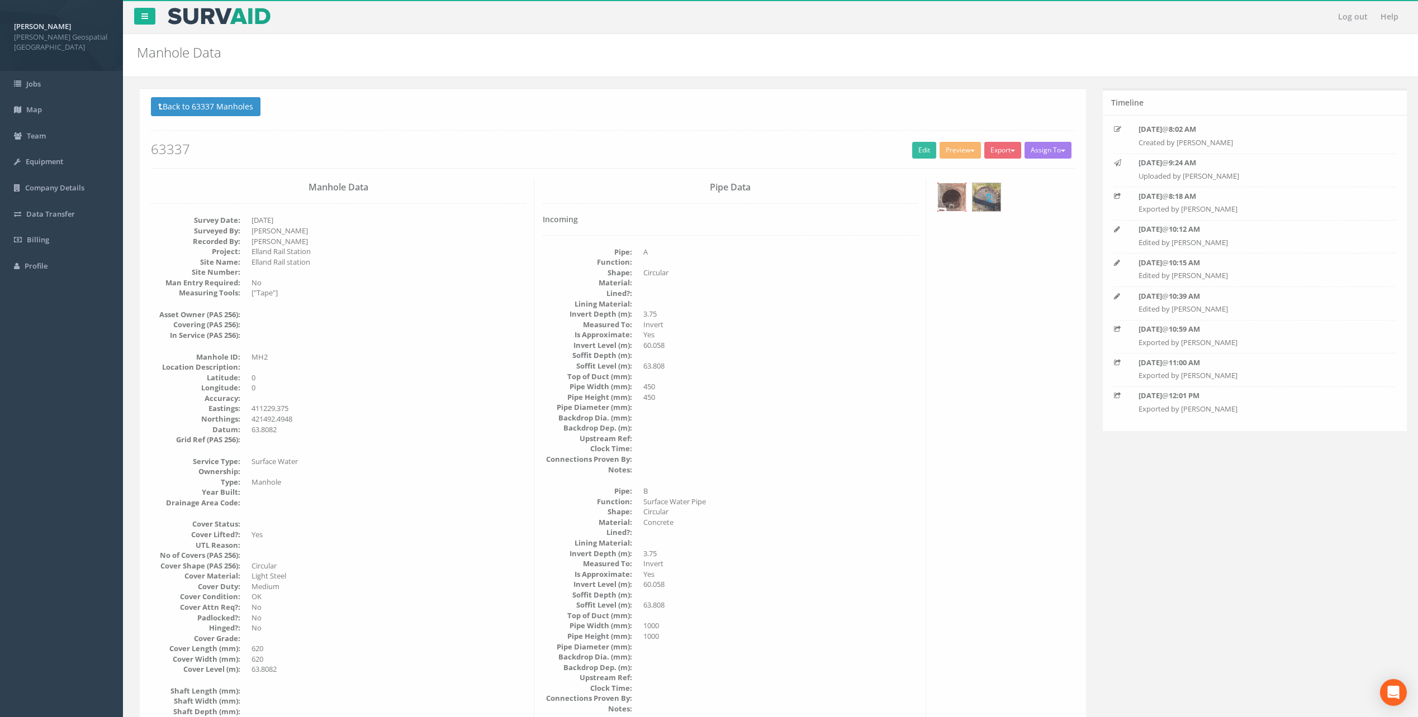
click at [958, 194] on img at bounding box center [949, 197] width 28 height 28
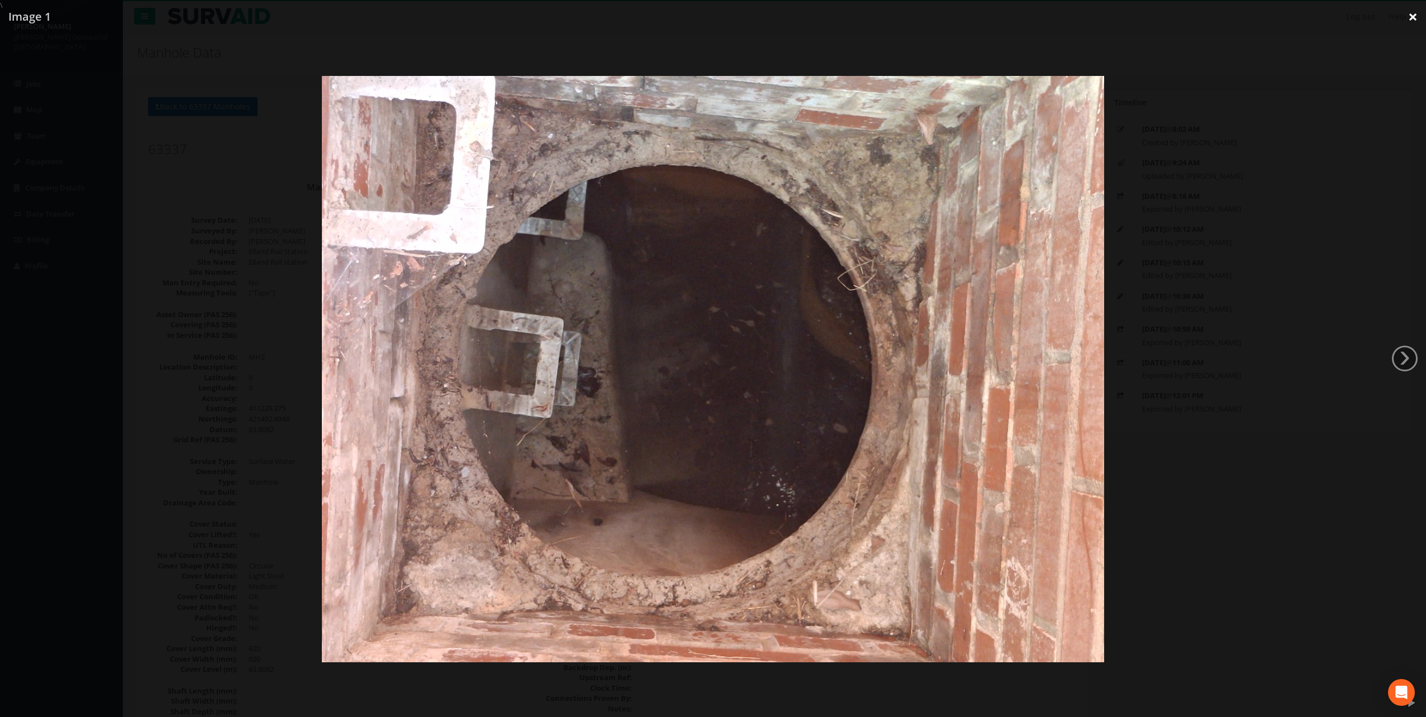
click at [1418, 15] on link "×" at bounding box center [1413, 17] width 26 height 34
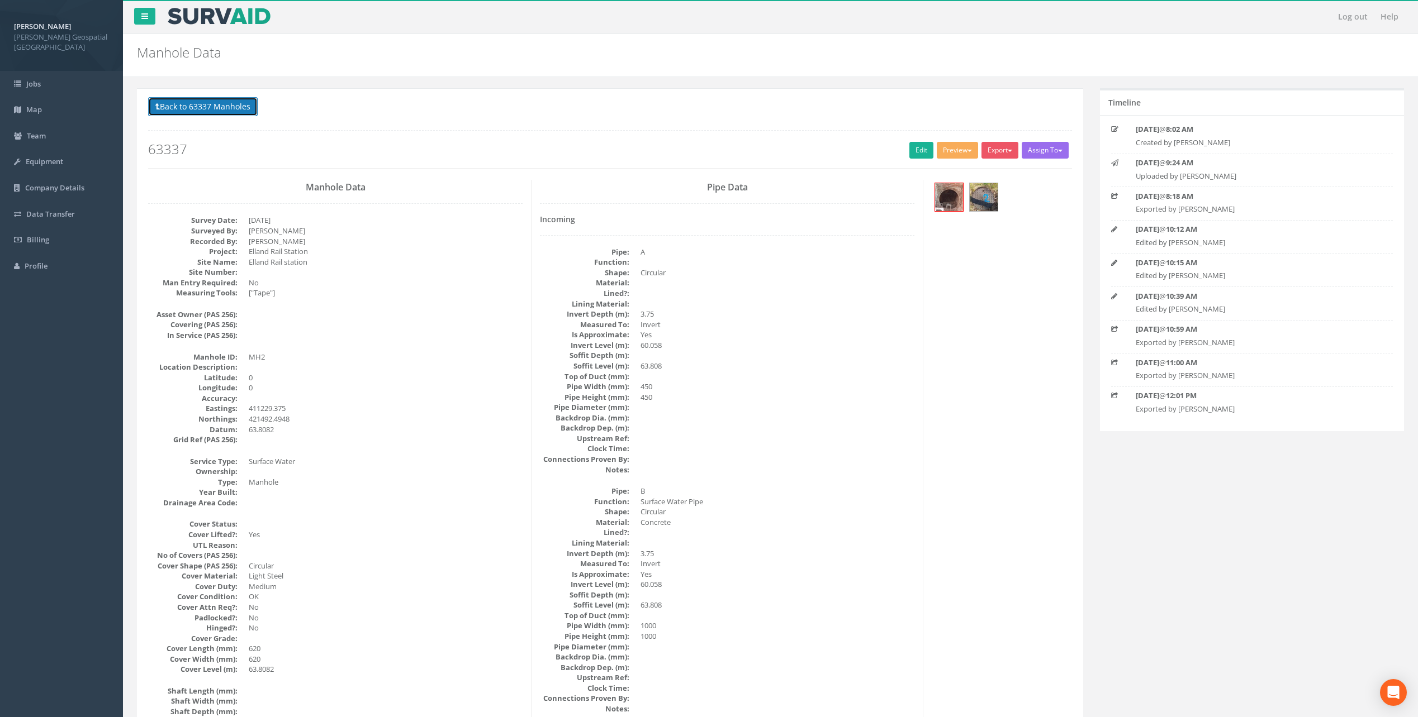
click at [176, 108] on button "Back to 63337 Manholes" at bounding box center [203, 106] width 110 height 19
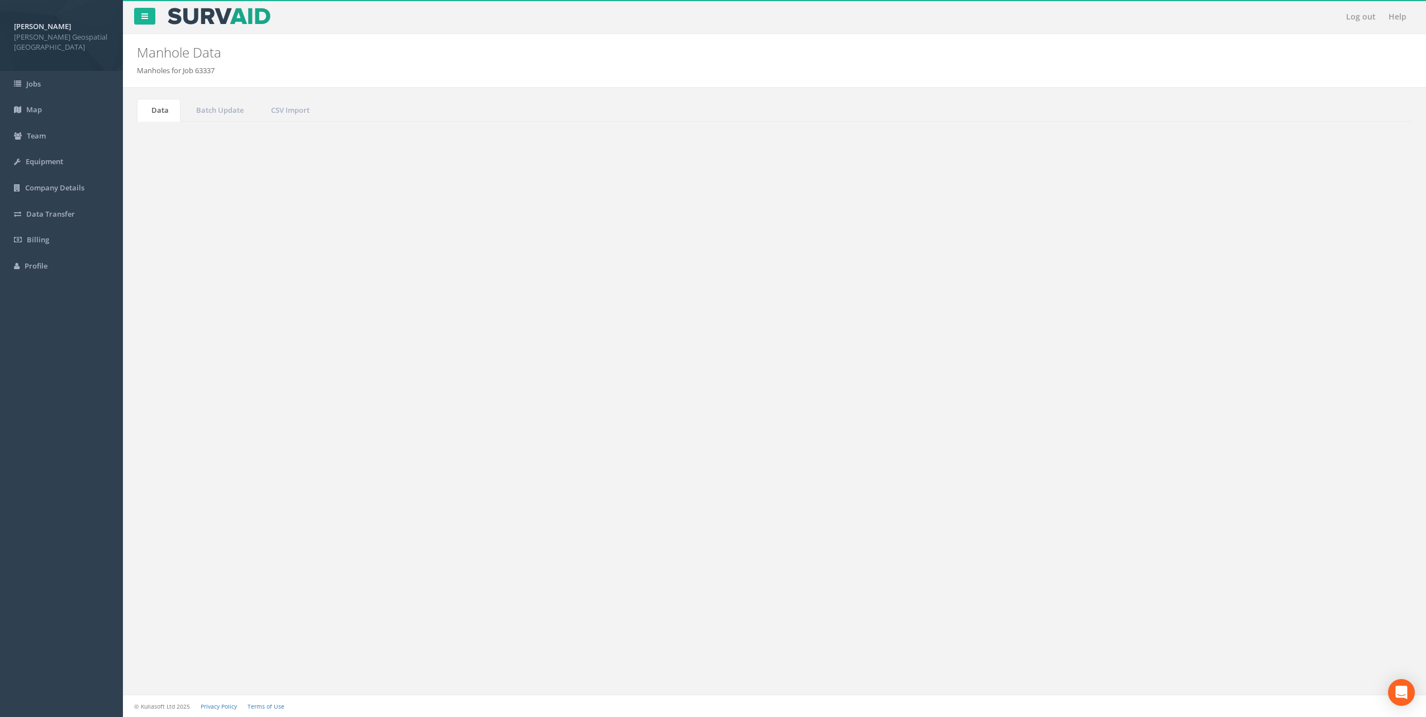
click at [349, 440] on td at bounding box center [341, 445] width 123 height 20
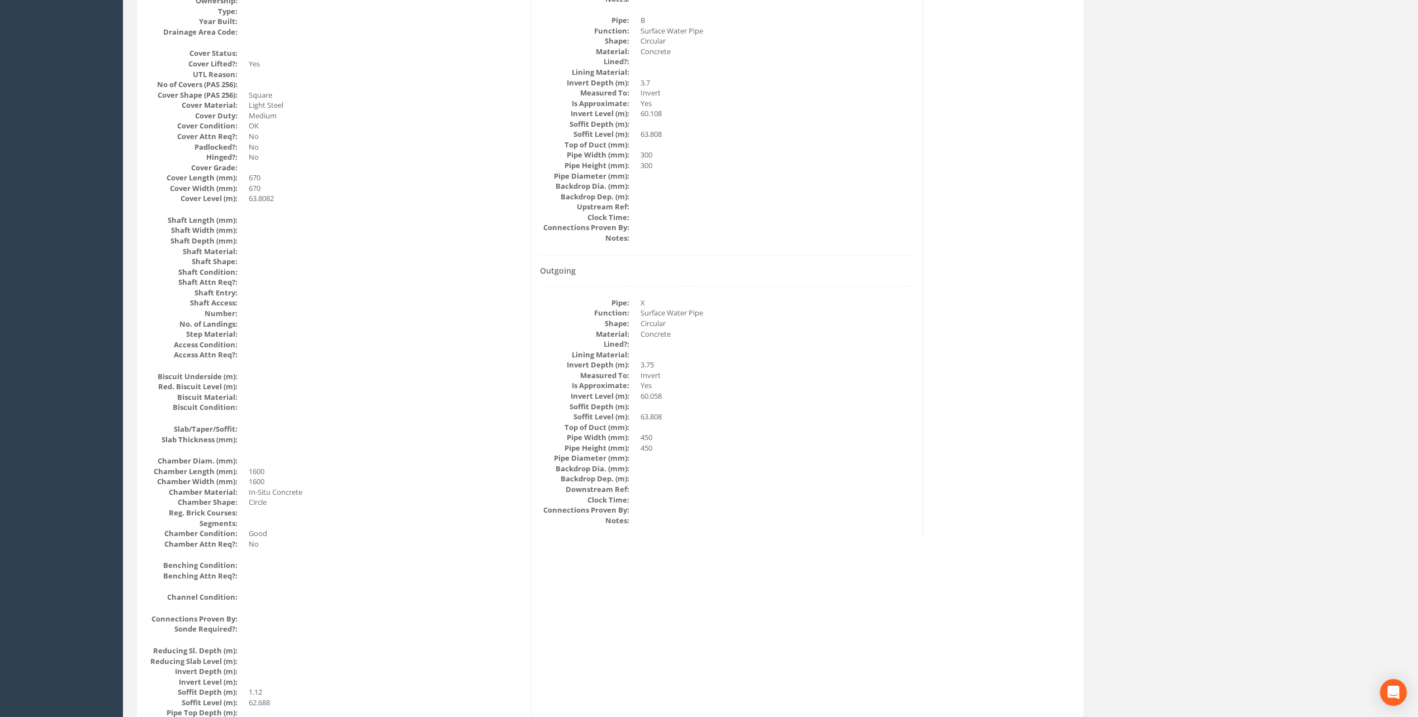
scroll to position [503, 0]
